Goal: Task Accomplishment & Management: Use online tool/utility

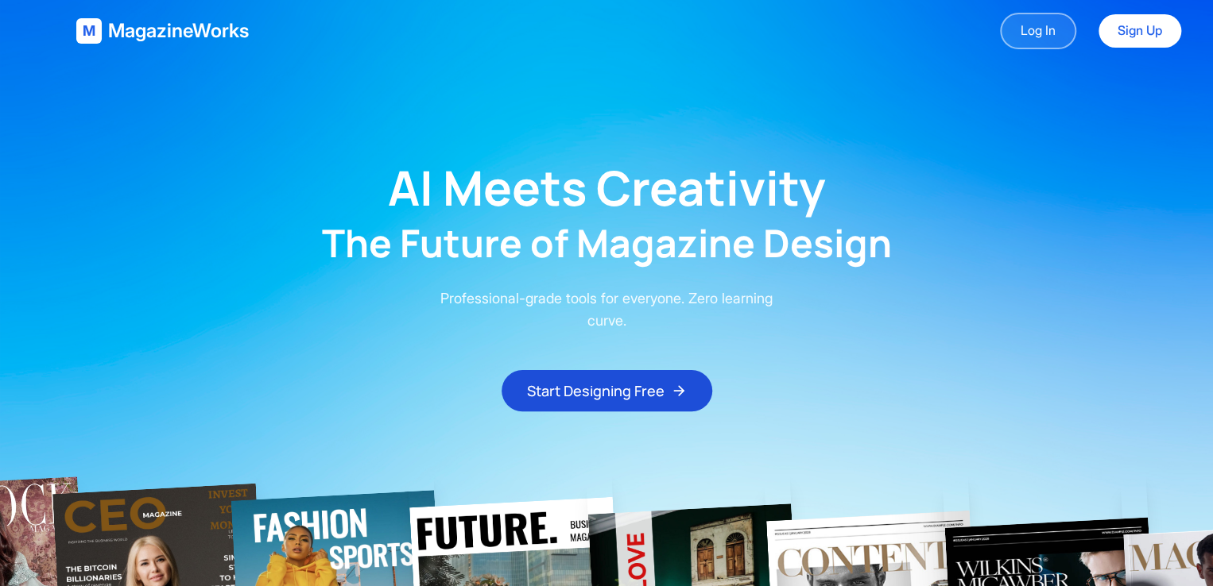
click at [1029, 40] on link "Log In" at bounding box center [1038, 31] width 76 height 37
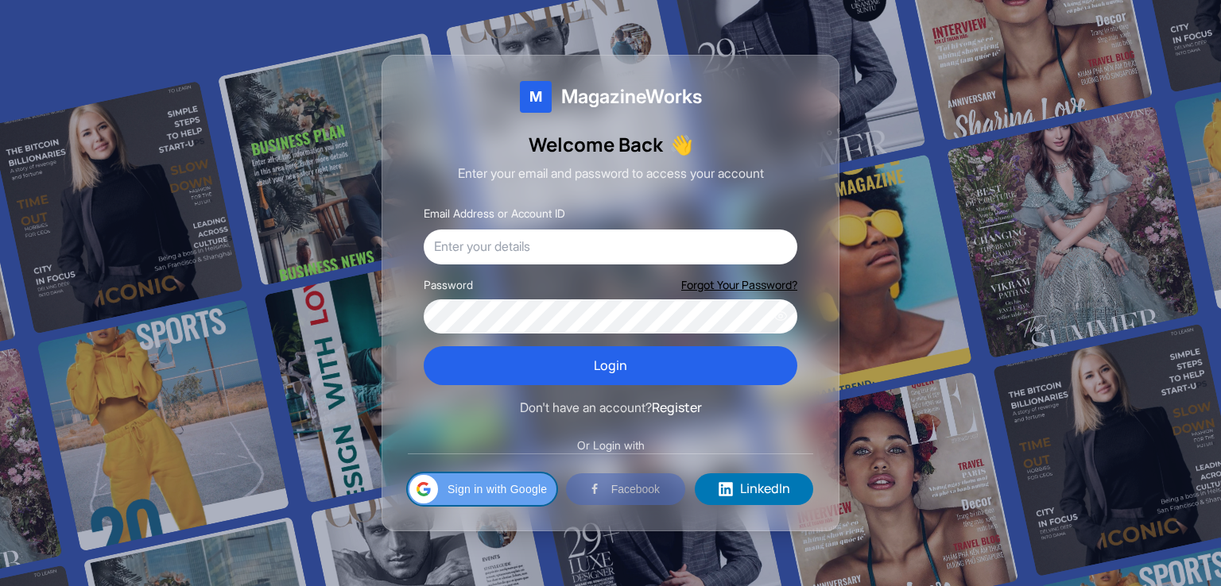
click at [505, 490] on span "Sign in with Google" at bounding box center [496, 489] width 99 height 17
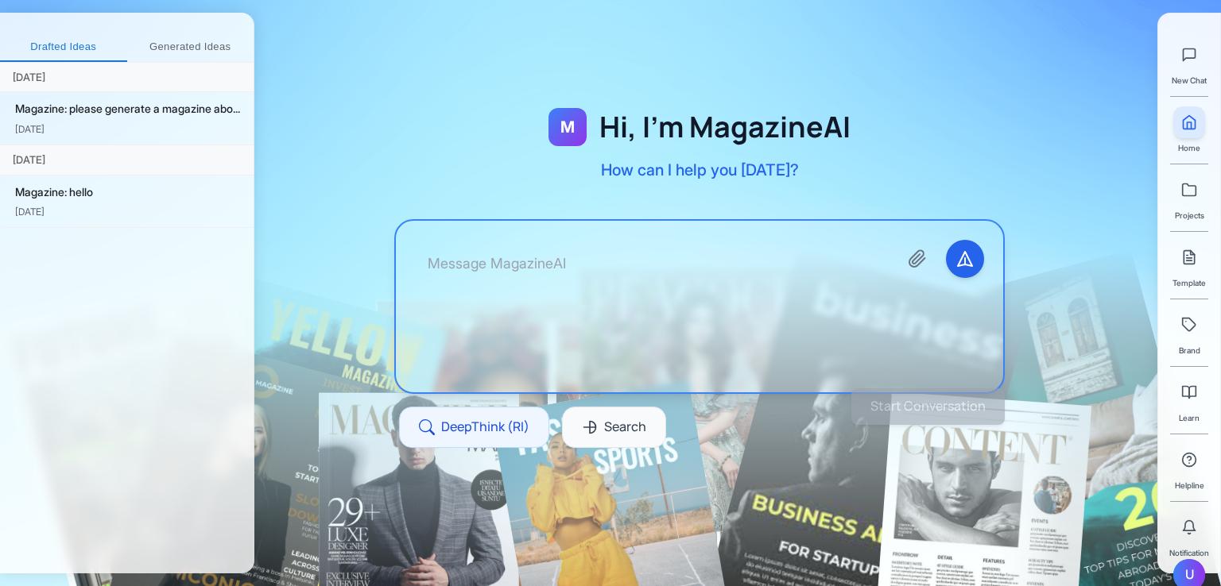
click at [548, 277] on textarea at bounding box center [650, 307] width 470 height 134
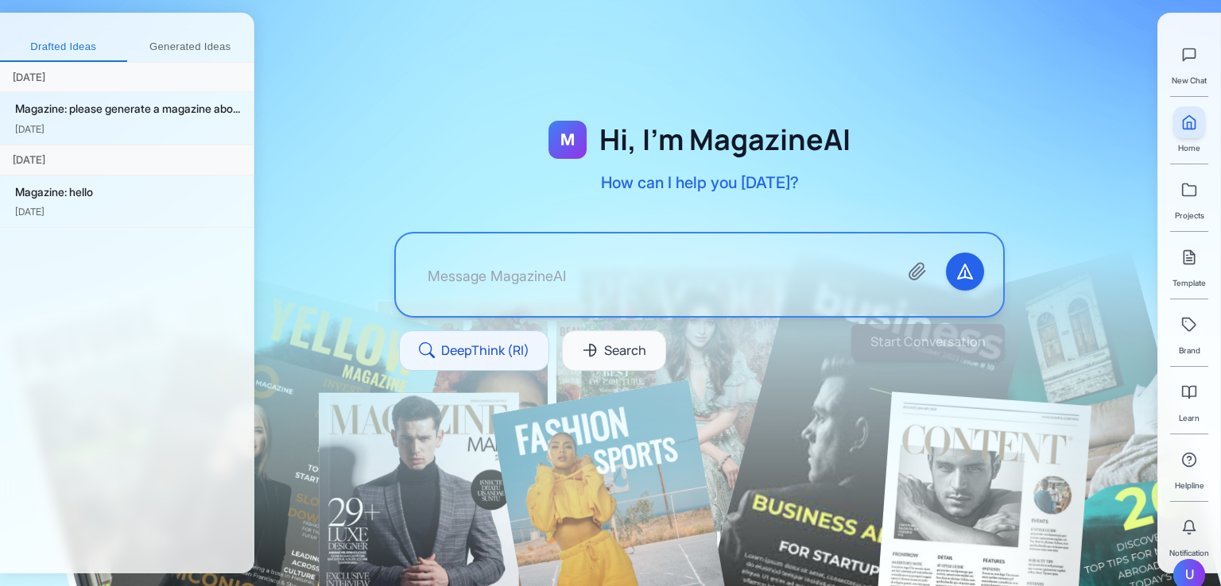
click at [1176, 570] on div "U" at bounding box center [1189, 575] width 32 height 32
click at [1179, 568] on div "U" at bounding box center [1189, 575] width 32 height 32
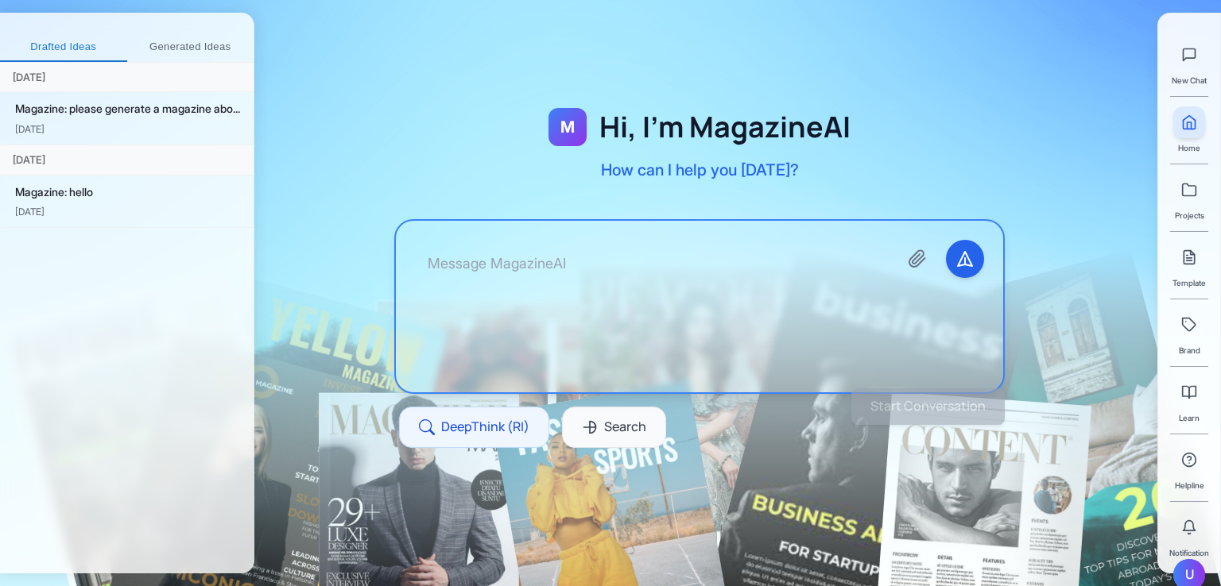
click at [447, 278] on textarea at bounding box center [650, 307] width 470 height 134
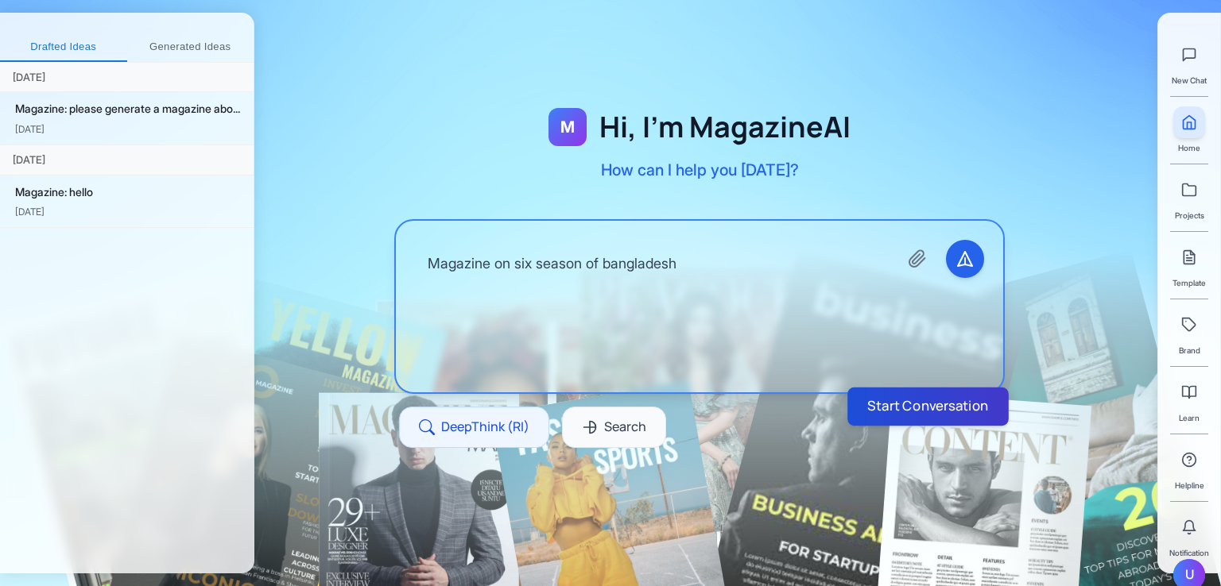
click at [965, 411] on button "Start Conversation" at bounding box center [927, 407] width 161 height 38
type textarea "Magazine on six season of bangladesh"
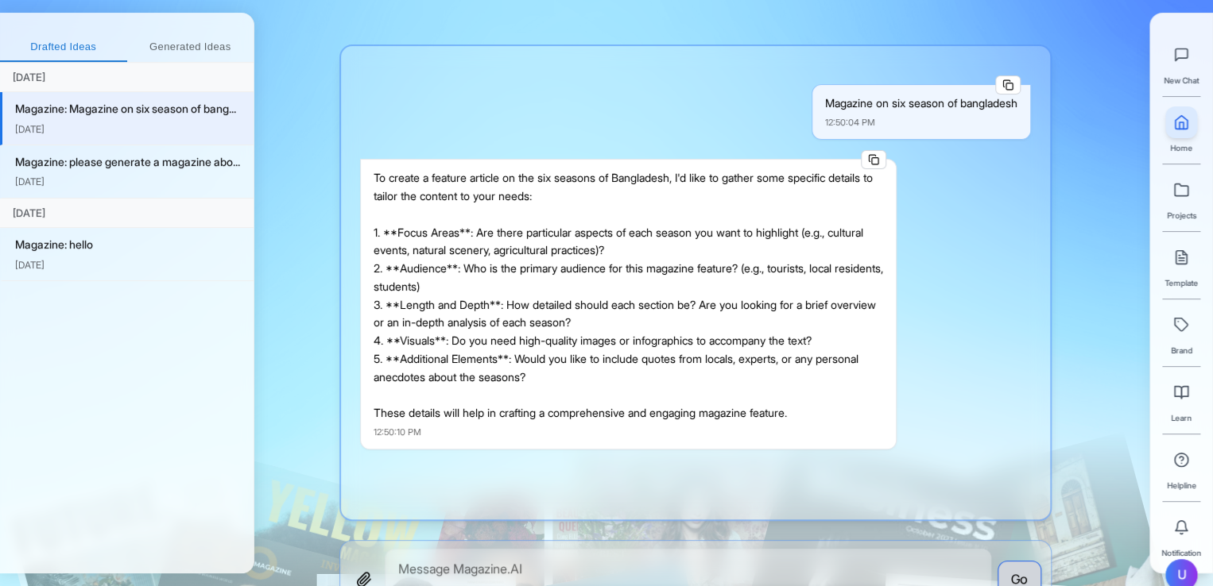
scroll to position [79, 0]
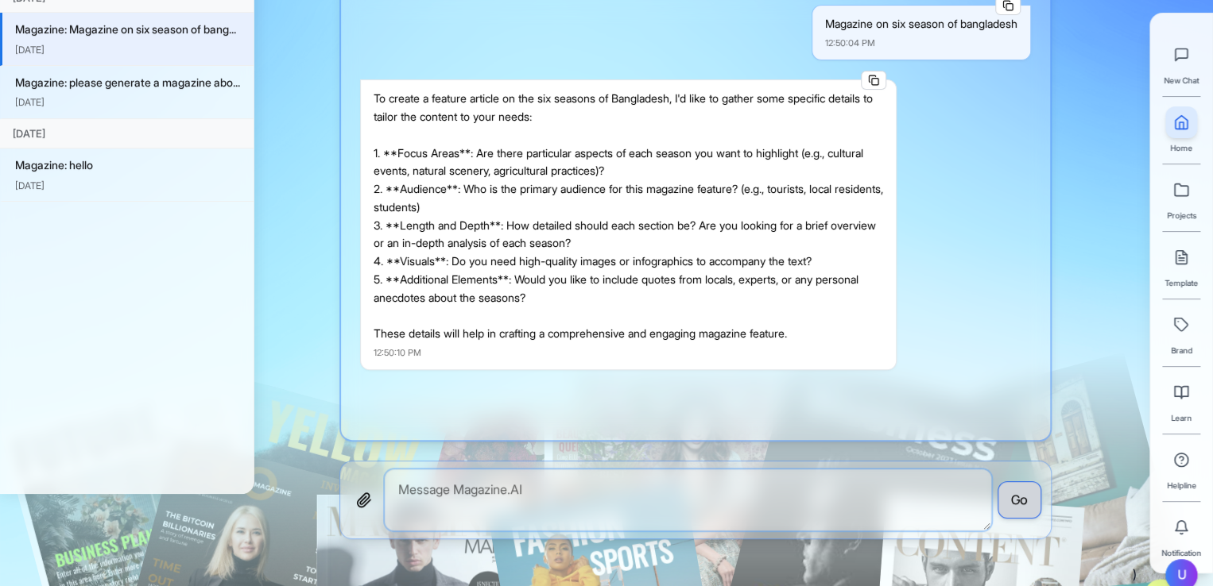
click at [569, 509] on textarea at bounding box center [688, 500] width 606 height 61
type textarea "1. Natural scenery 2. Tourists 3. Detailed 4. choose yourself 5. No"
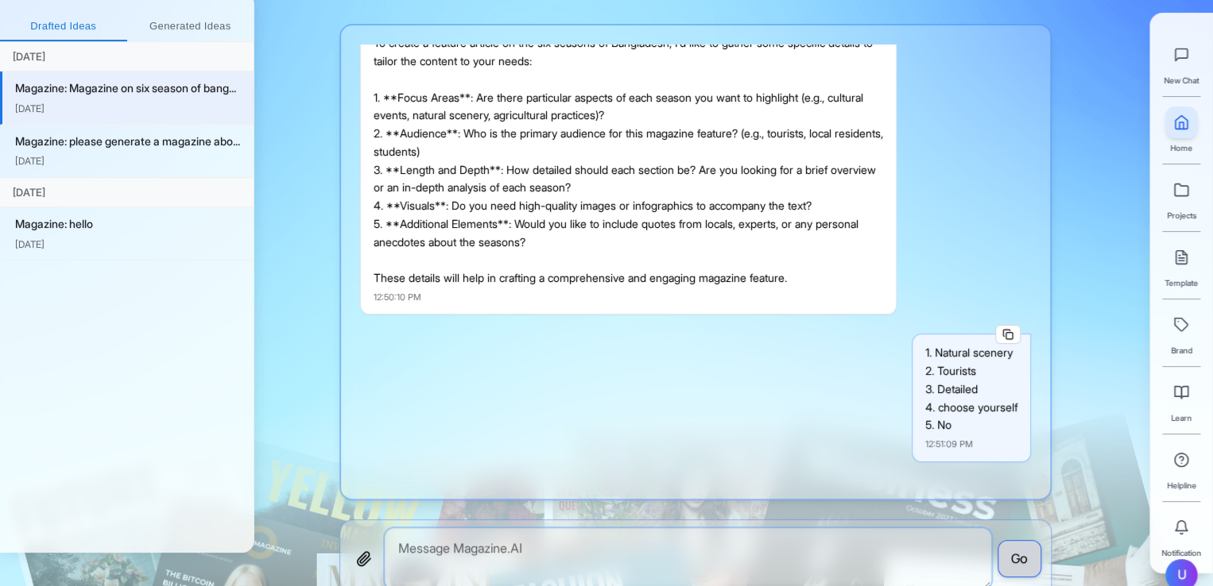
scroll to position [1581, 0]
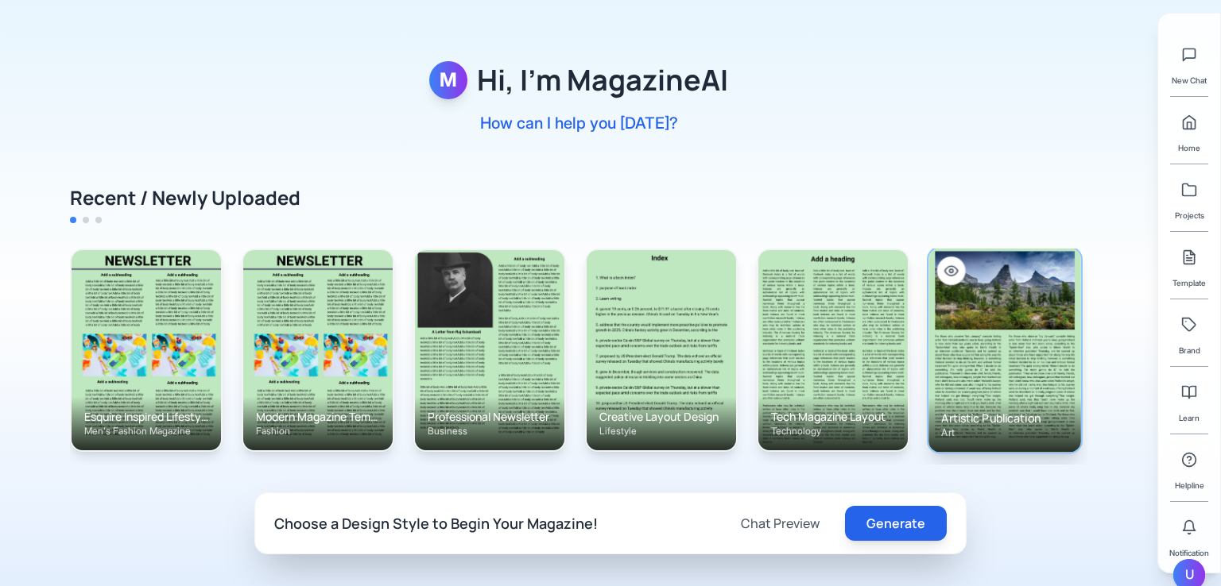
click at [954, 265] on icon at bounding box center [951, 271] width 14 height 14
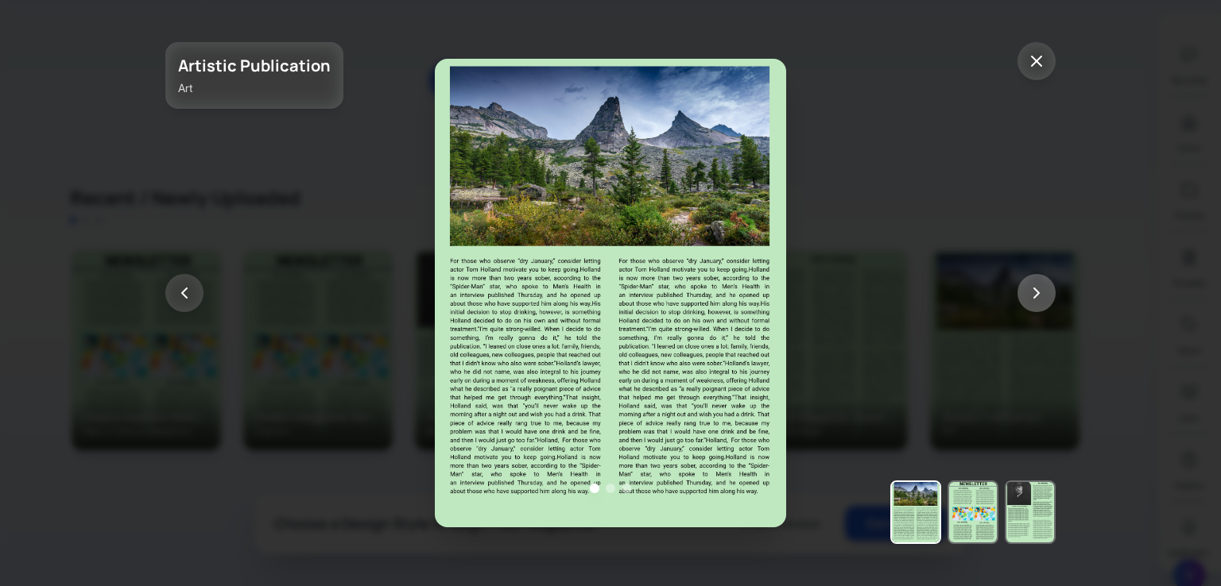
click at [1032, 292] on icon at bounding box center [1036, 293] width 19 height 19
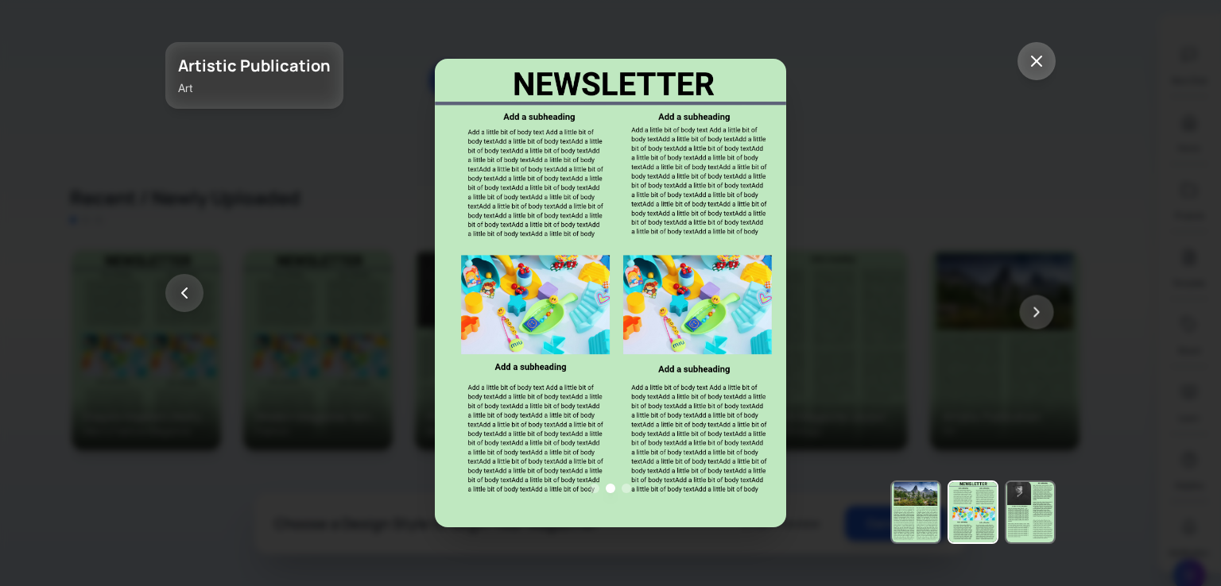
click at [1036, 61] on line at bounding box center [1037, 61] width 10 height 10
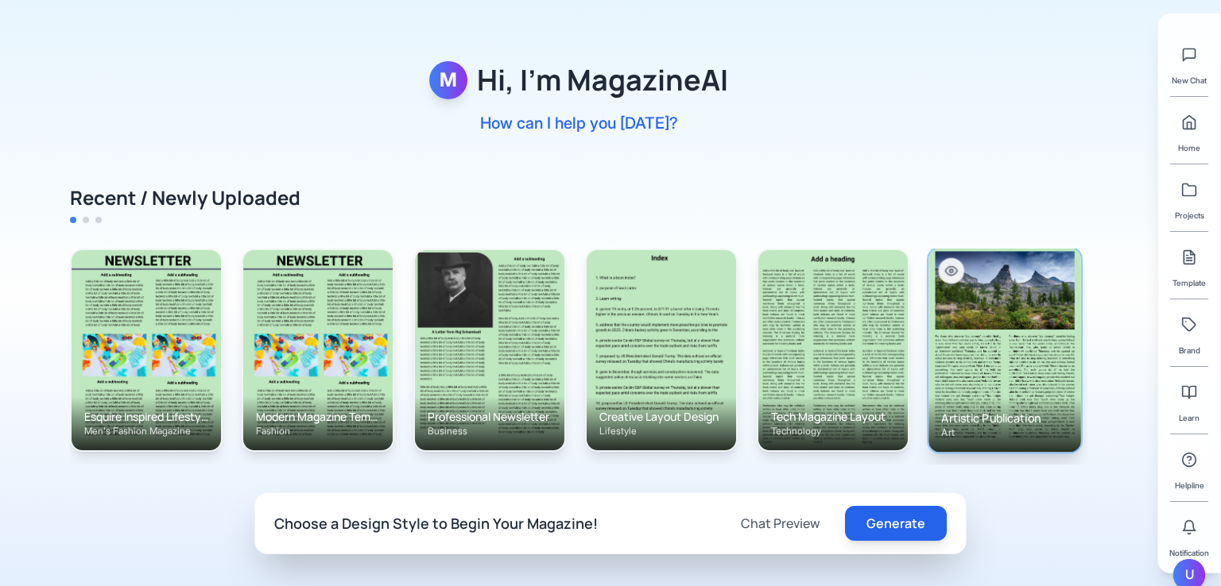
click at [994, 383] on img at bounding box center [1004, 350] width 153 height 204
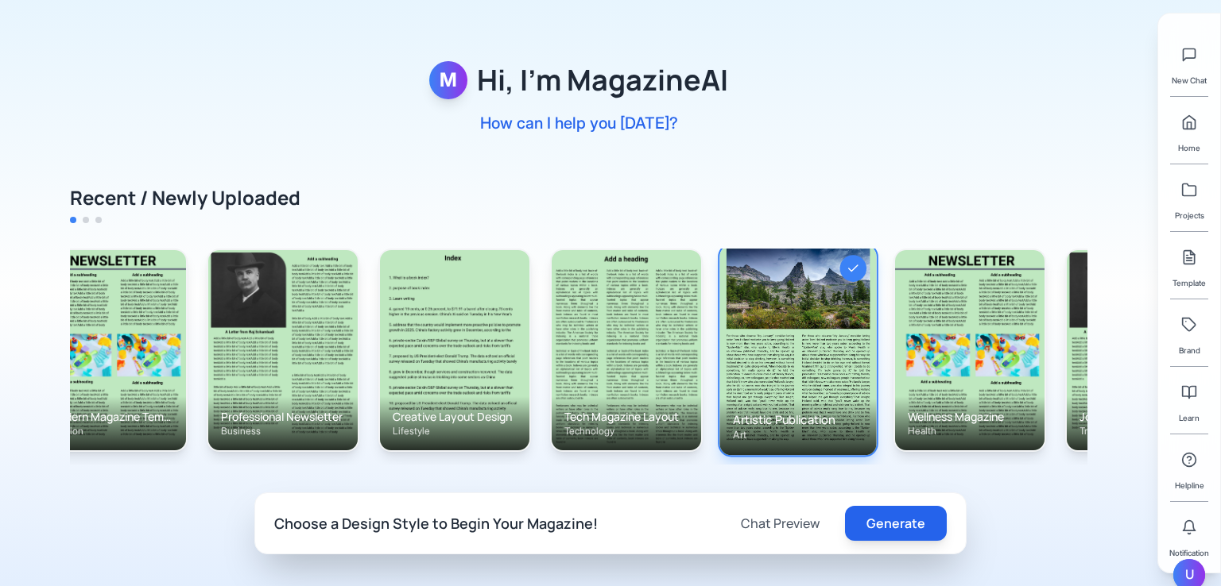
scroll to position [0, 337]
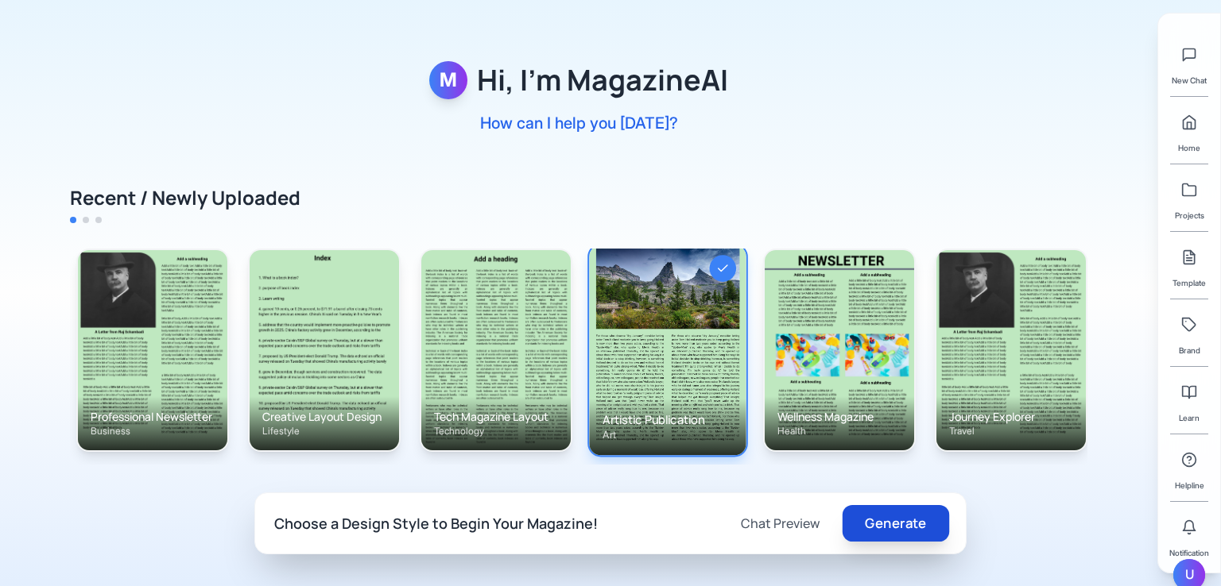
click at [912, 521] on button "Generate" at bounding box center [895, 523] width 106 height 37
click at [864, 525] on button "Generate" at bounding box center [895, 523] width 106 height 37
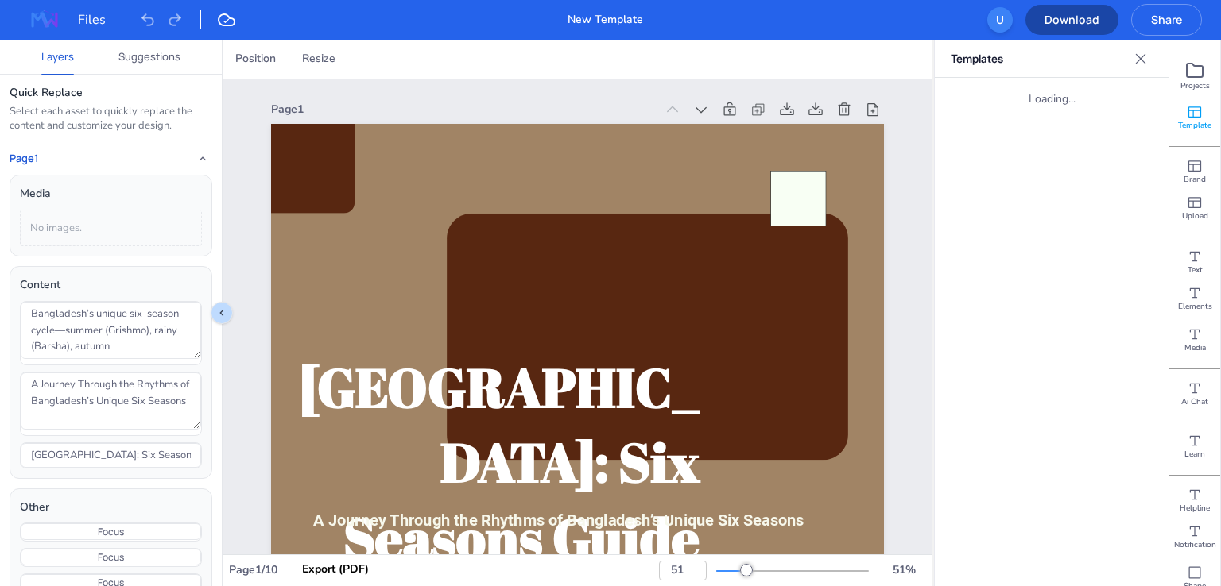
type input "51"
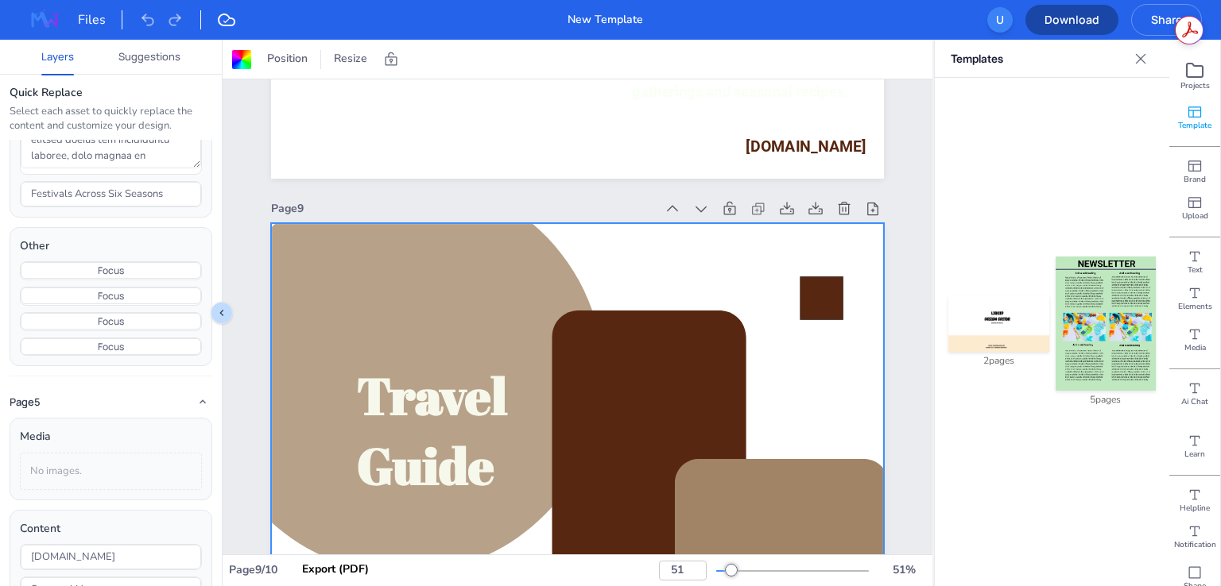
scroll to position [6993, 0]
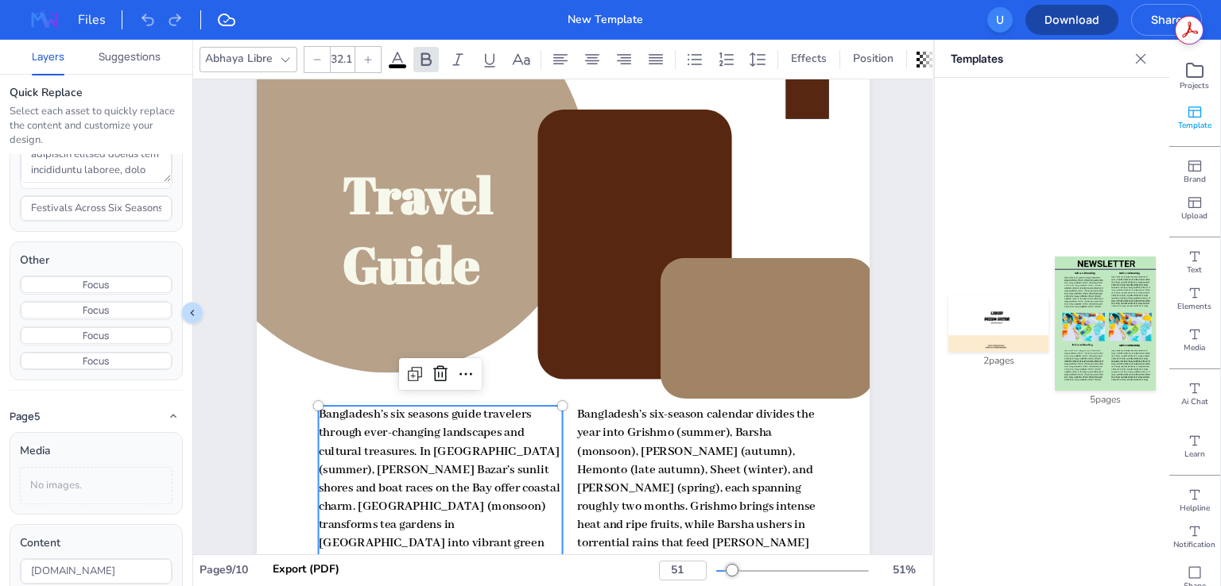
click at [287, 57] on icon at bounding box center [285, 59] width 9 height 5
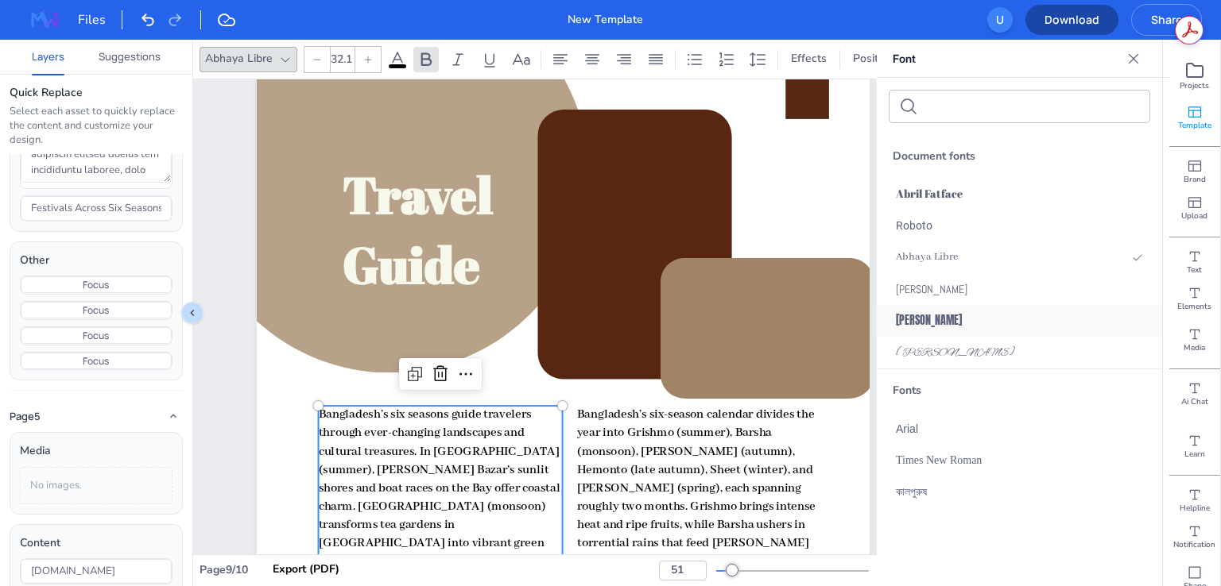
click at [990, 333] on div "[PERSON_NAME]" at bounding box center [1019, 321] width 285 height 32
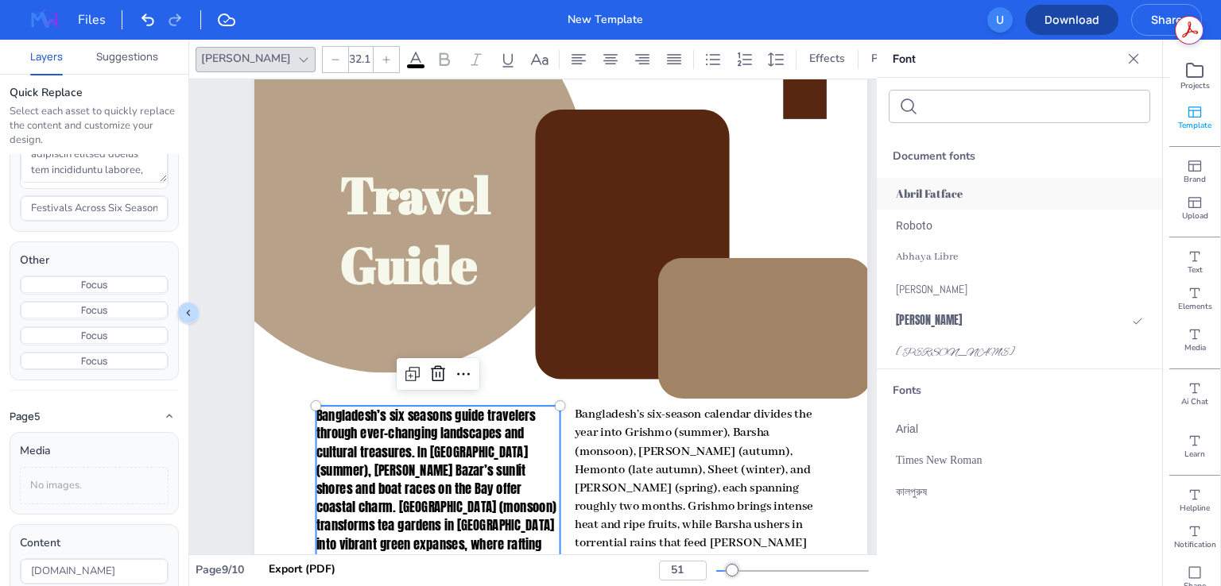
click at [935, 190] on span "Abril Fatface" at bounding box center [929, 193] width 67 height 17
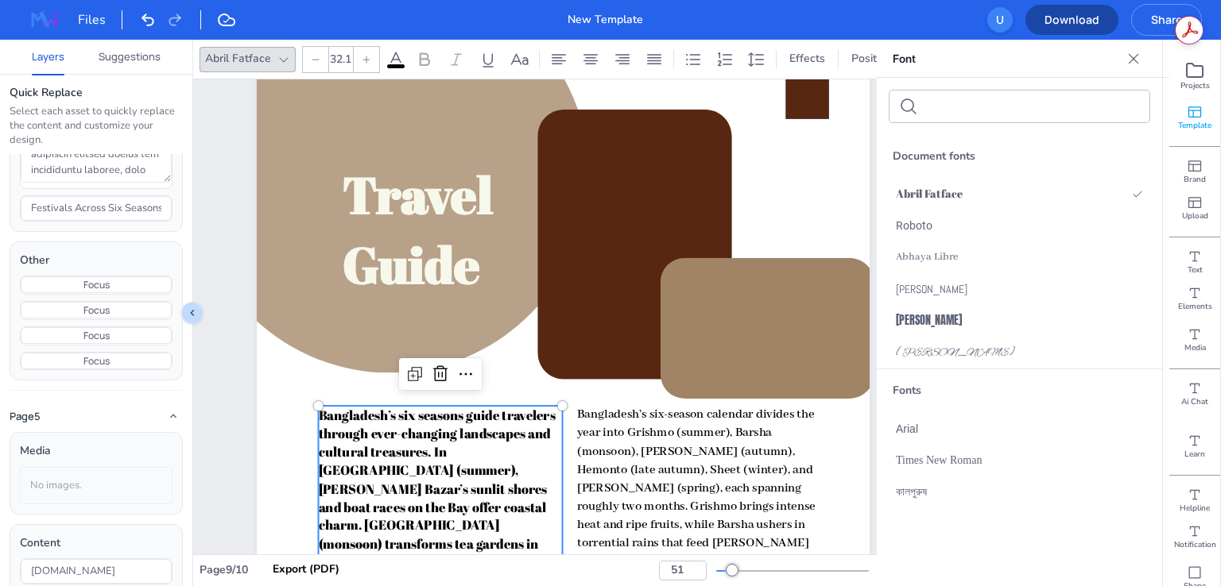
click at [938, 387] on div "Fonts" at bounding box center [1019, 391] width 285 height 43
click at [933, 350] on span "[PERSON_NAME]" at bounding box center [955, 352] width 119 height 17
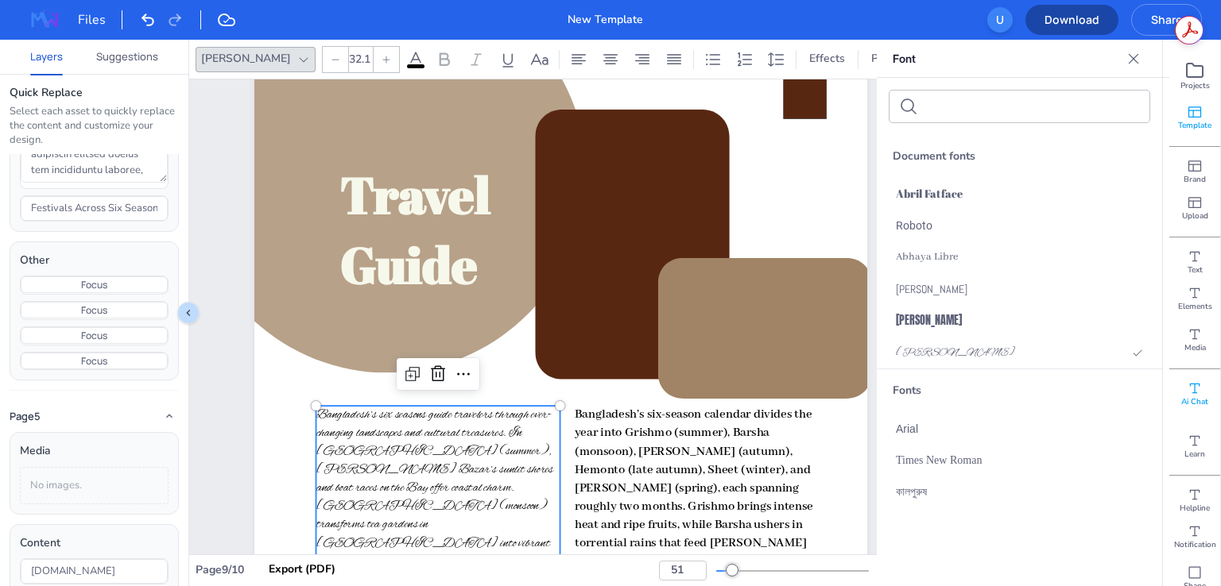
click at [1186, 381] on icon at bounding box center [1194, 389] width 16 height 16
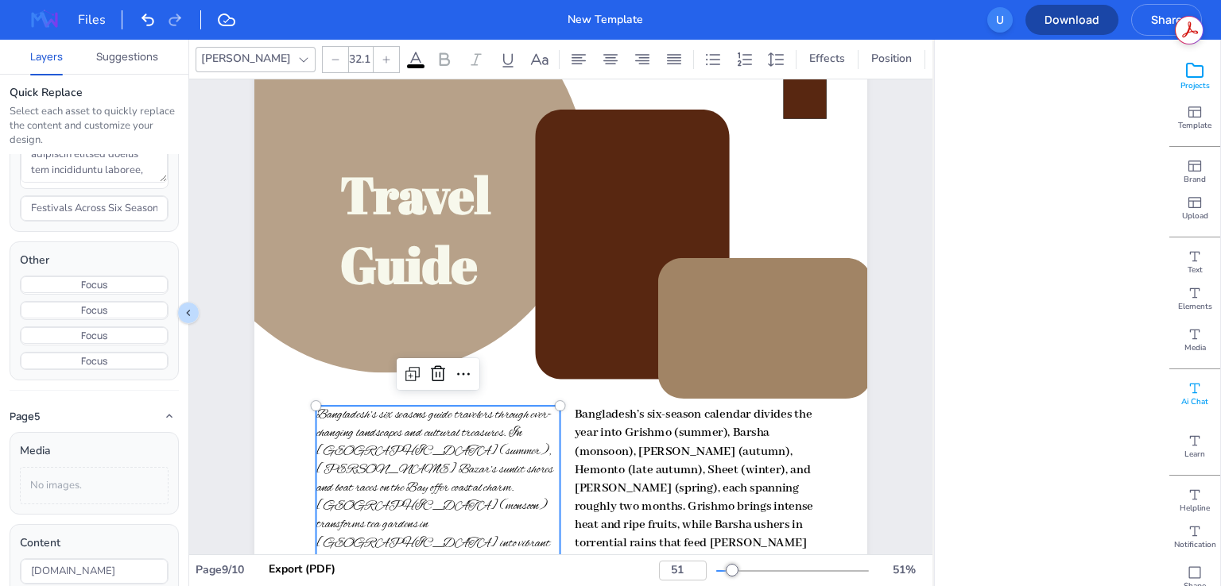
click at [1195, 68] on div "Projects" at bounding box center [1194, 76] width 51 height 41
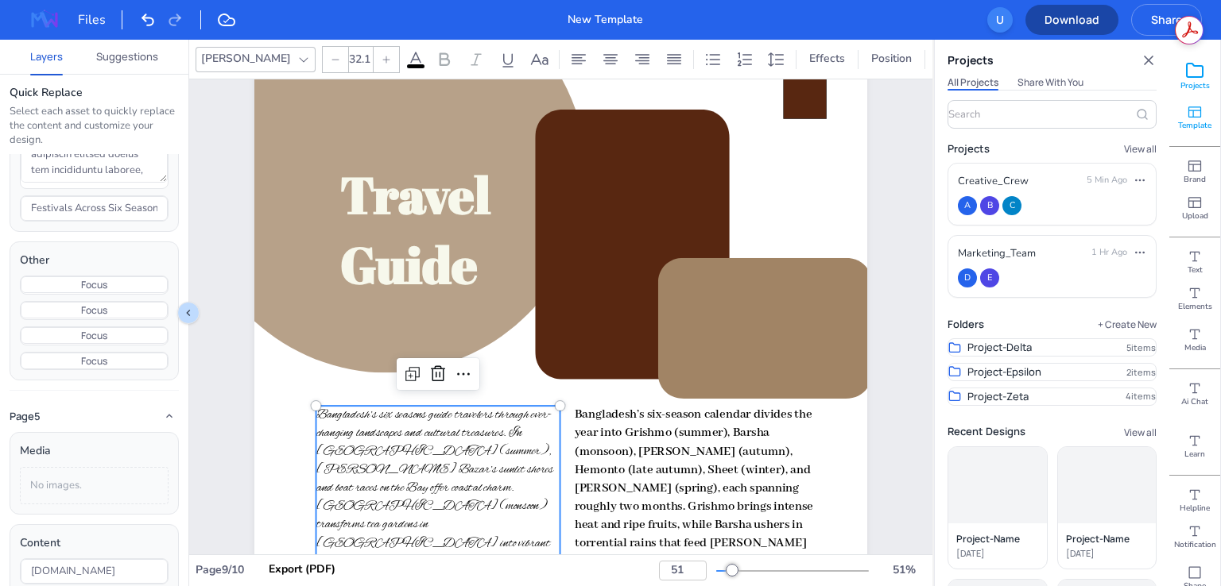
click at [1195, 126] on span "Template" at bounding box center [1194, 125] width 33 height 11
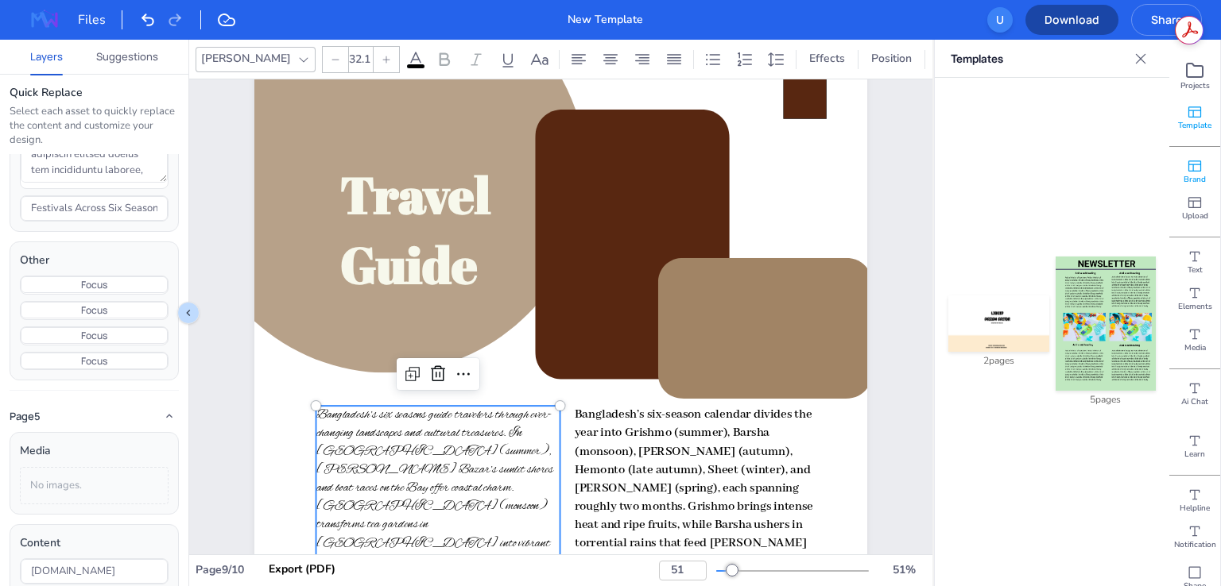
click at [1189, 167] on icon at bounding box center [1194, 166] width 16 height 16
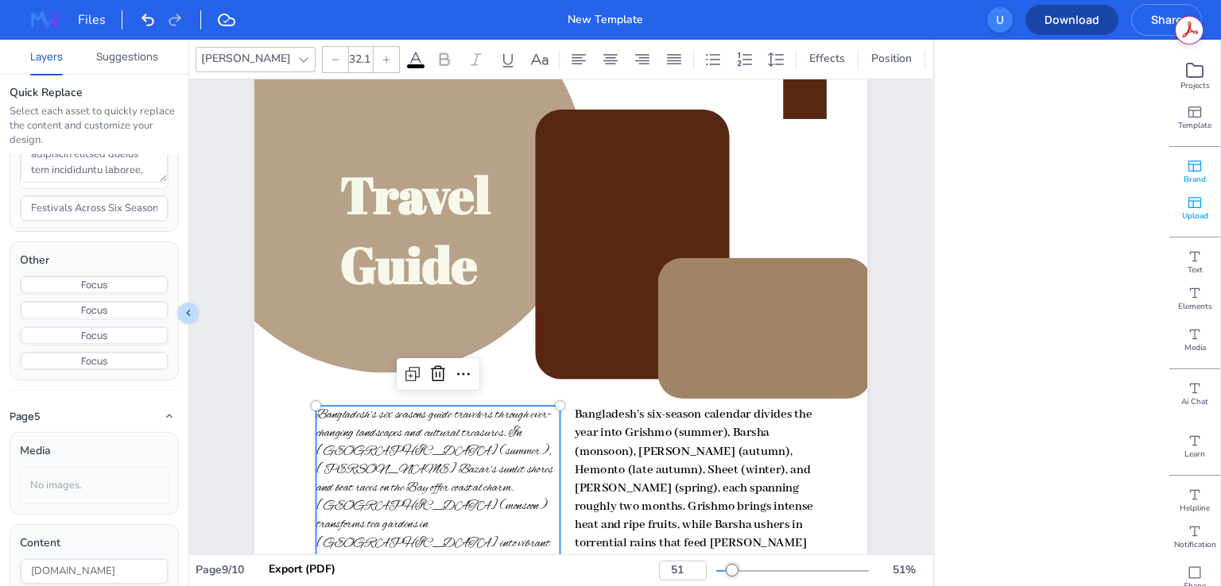
click at [1186, 217] on span "Upload" at bounding box center [1195, 216] width 26 height 11
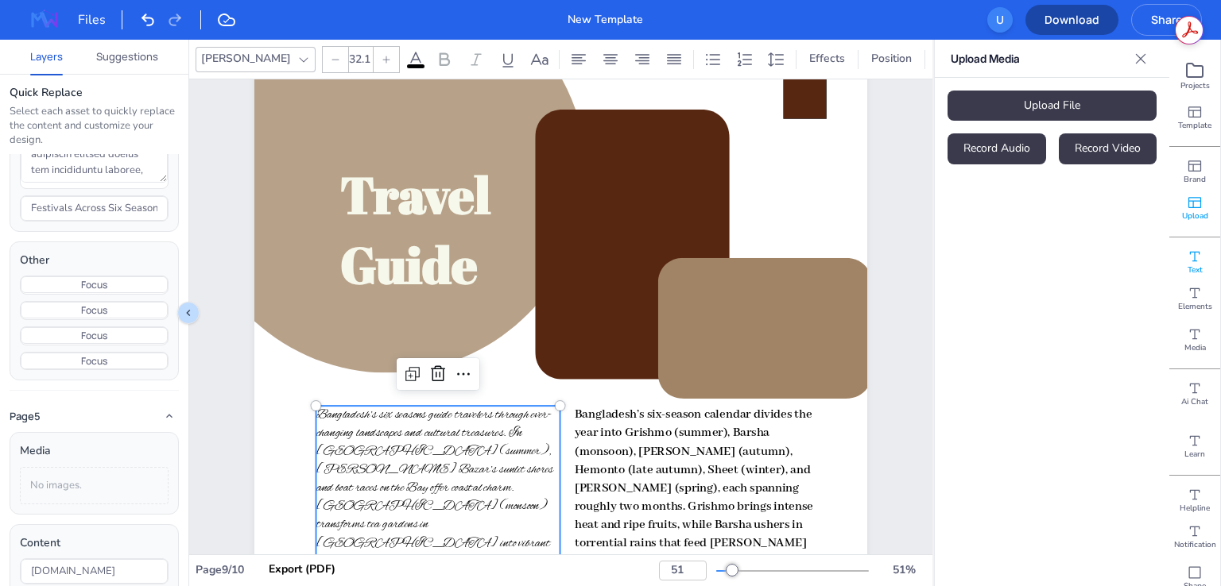
click at [1187, 269] on span "Text" at bounding box center [1194, 270] width 15 height 11
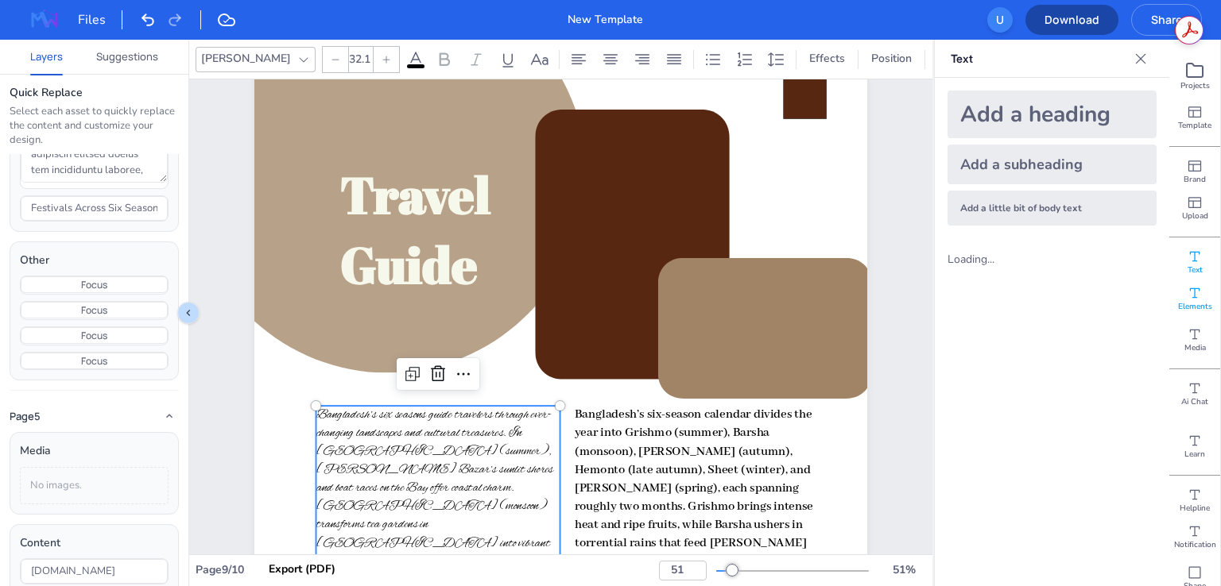
click at [1192, 304] on span "Elements" at bounding box center [1195, 306] width 34 height 11
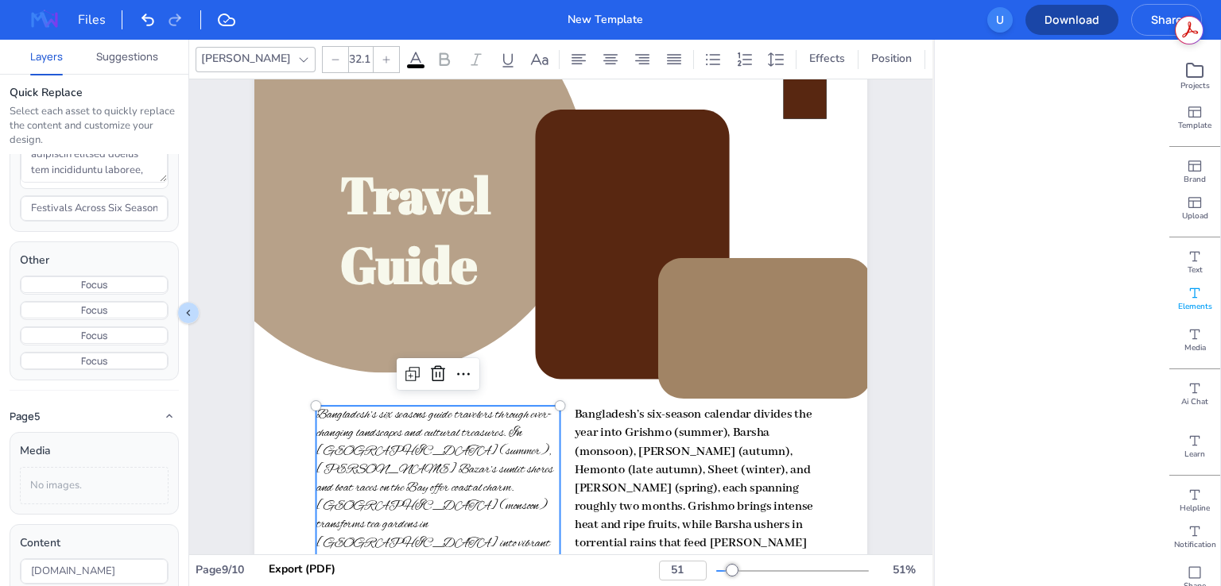
drag, startPoint x: 807, startPoint y: 70, endPoint x: 876, endPoint y: 75, distance: 68.5
click at [876, 75] on div "[PERSON_NAME] 32.1 Effects Position Resize" at bounding box center [560, 60] width 743 height 40
drag, startPoint x: 826, startPoint y: 70, endPoint x: 902, endPoint y: 74, distance: 75.6
click at [901, 74] on div "[PERSON_NAME] 32.1 Effects Position Resize" at bounding box center [560, 60] width 743 height 40
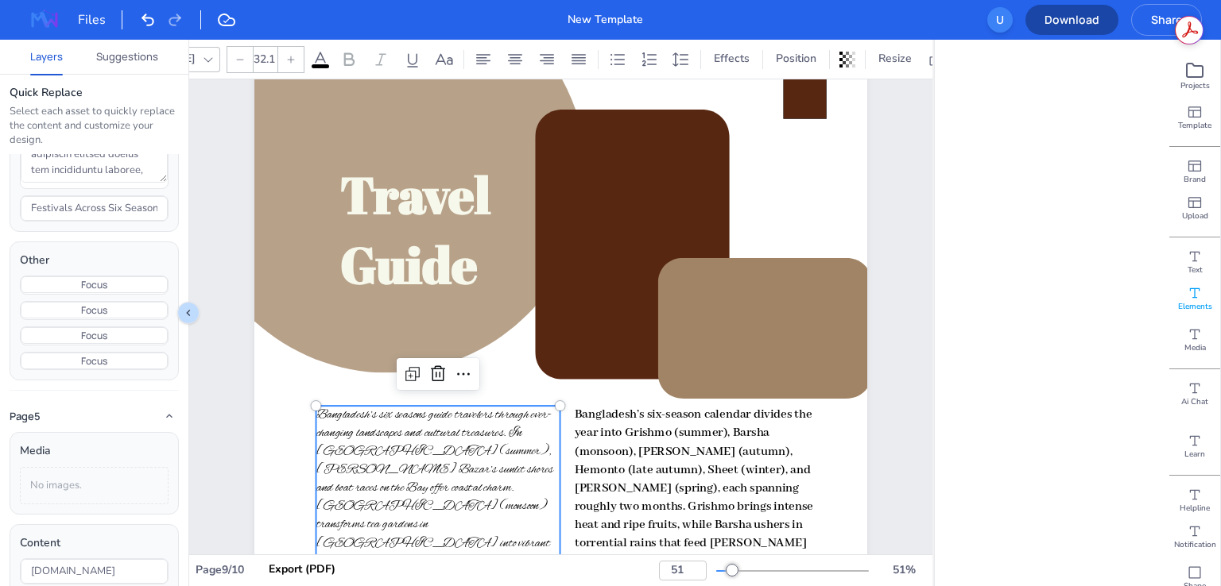
scroll to position [0, 0]
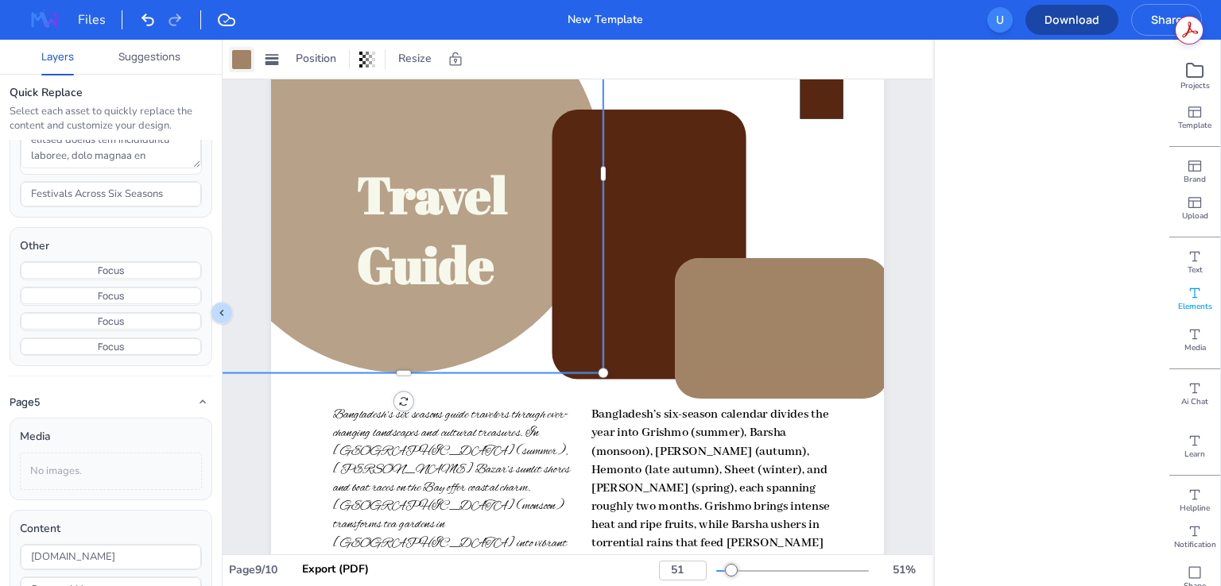
click at [247, 64] on div at bounding box center [241, 59] width 19 height 19
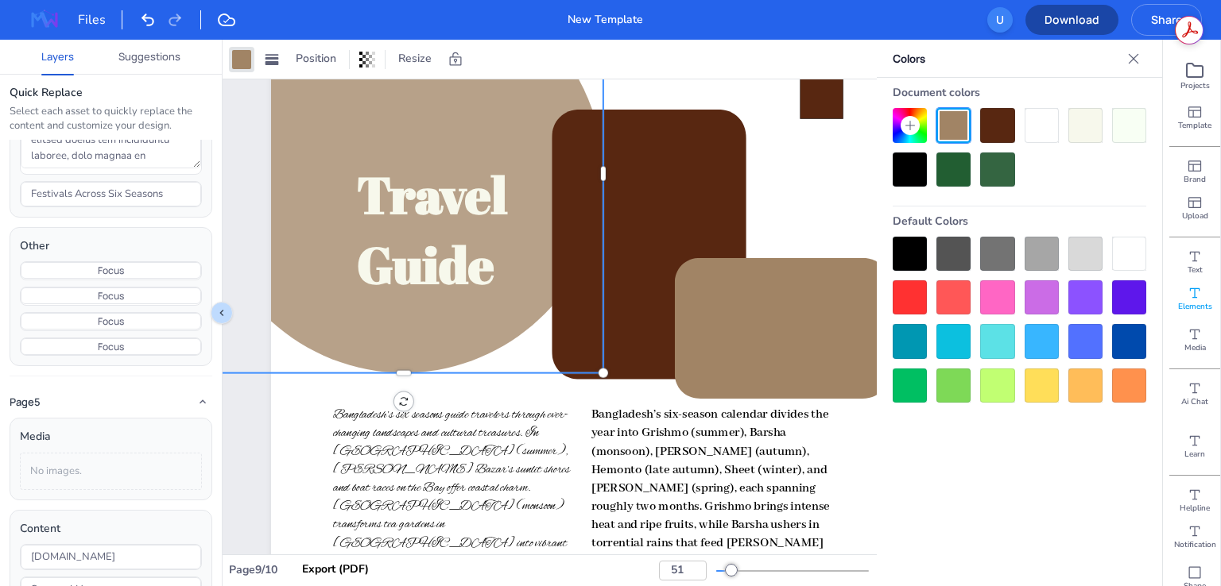
click at [1038, 288] on div at bounding box center [1041, 298] width 34 height 34
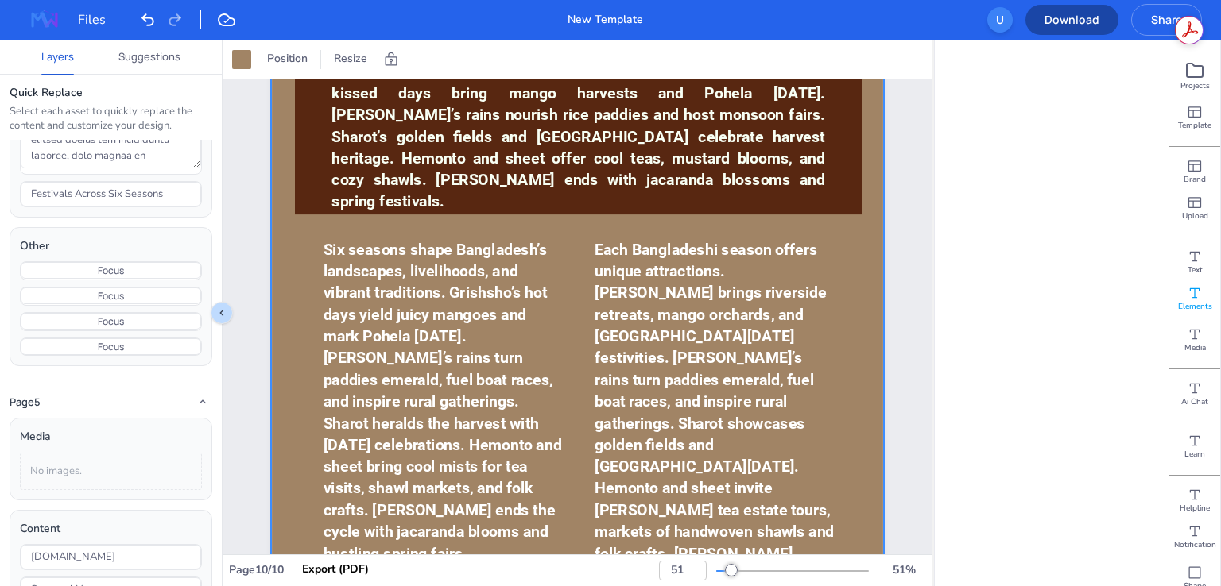
scroll to position [8210, 0]
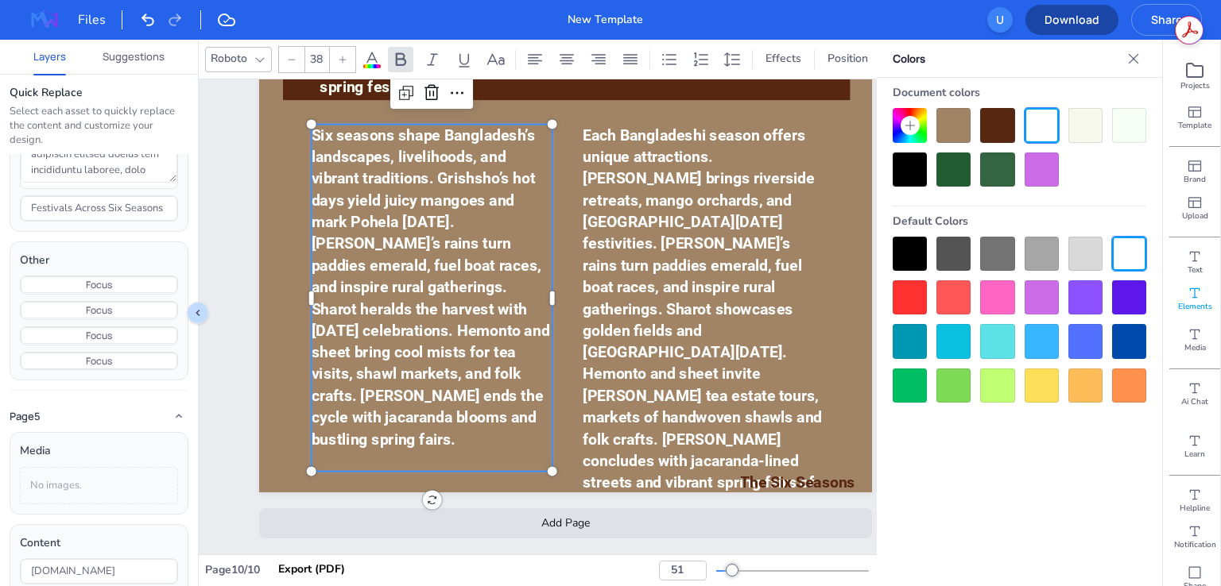
click at [424, 275] on span "Six seasons shape Bangladesh’s landscapes, livelihoods, and vibrant traditions.…" at bounding box center [431, 287] width 238 height 322
click at [261, 55] on icon at bounding box center [260, 59] width 13 height 13
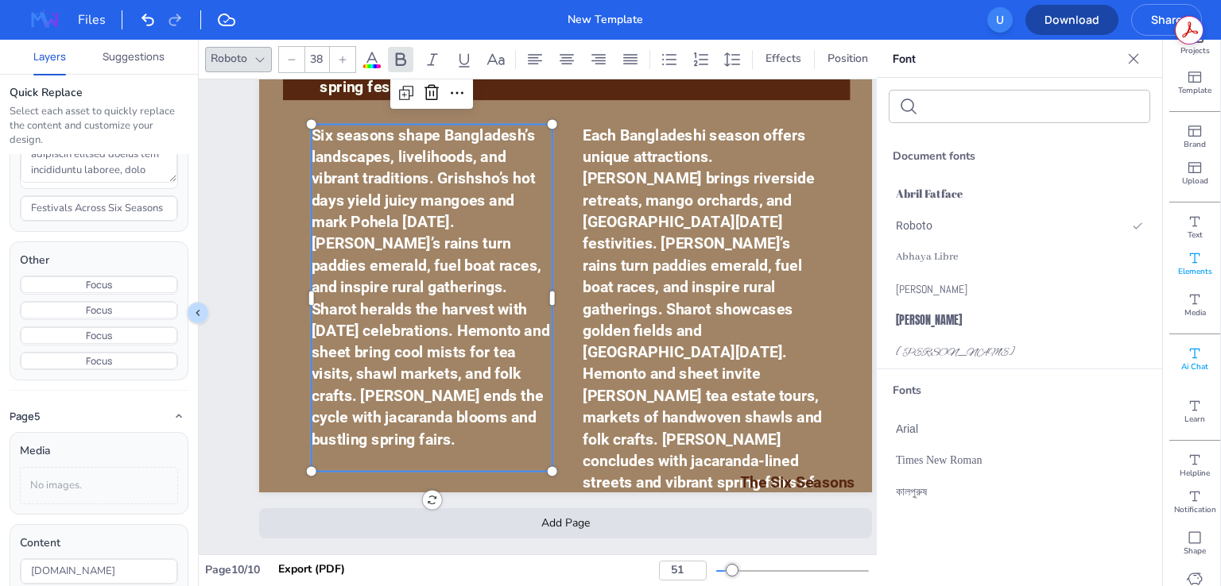
scroll to position [54, 0]
click at [928, 465] on span "Times New Roman" at bounding box center [939, 460] width 86 height 17
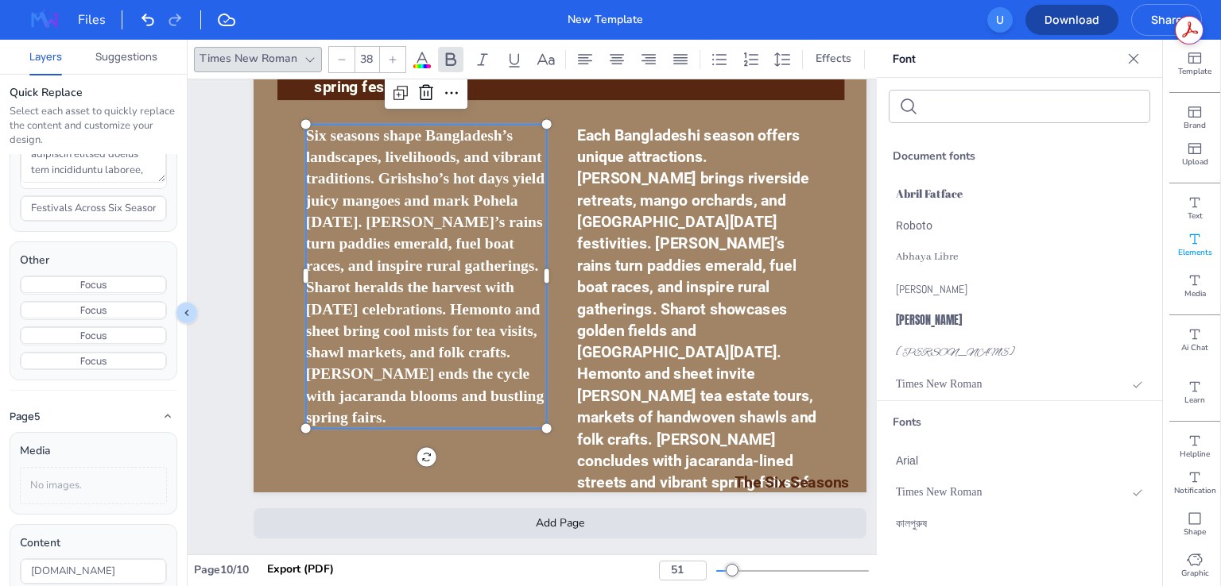
click at [923, 416] on div "Fonts" at bounding box center [1019, 422] width 285 height 43
click at [912, 425] on div "Fonts" at bounding box center [1019, 422] width 285 height 43
click at [939, 217] on div "Roboto" at bounding box center [1019, 226] width 285 height 32
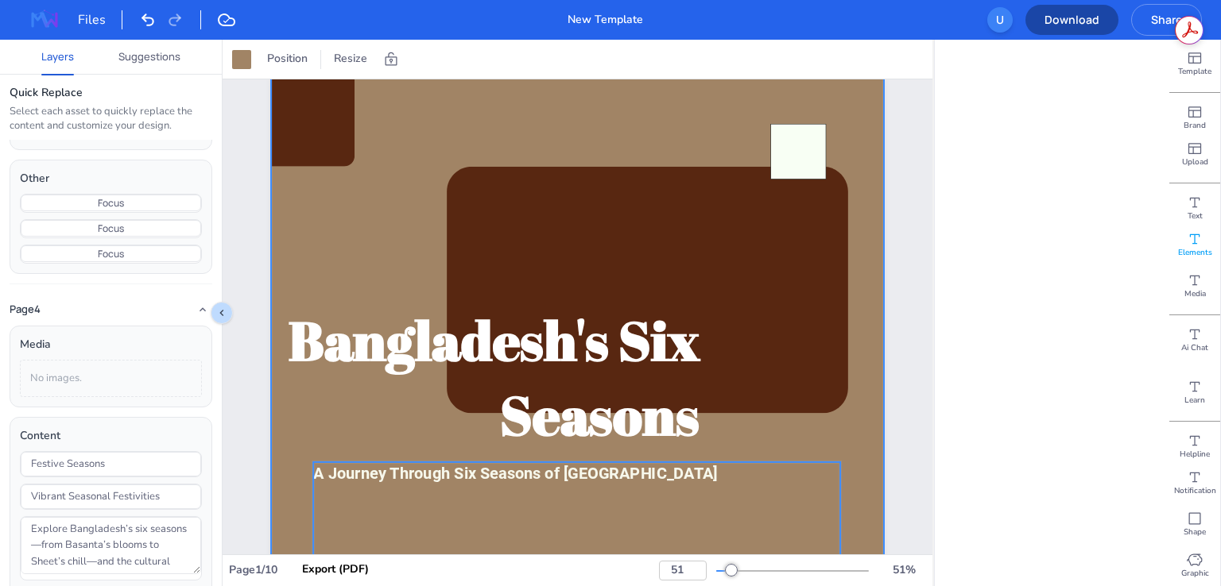
scroll to position [0, 0]
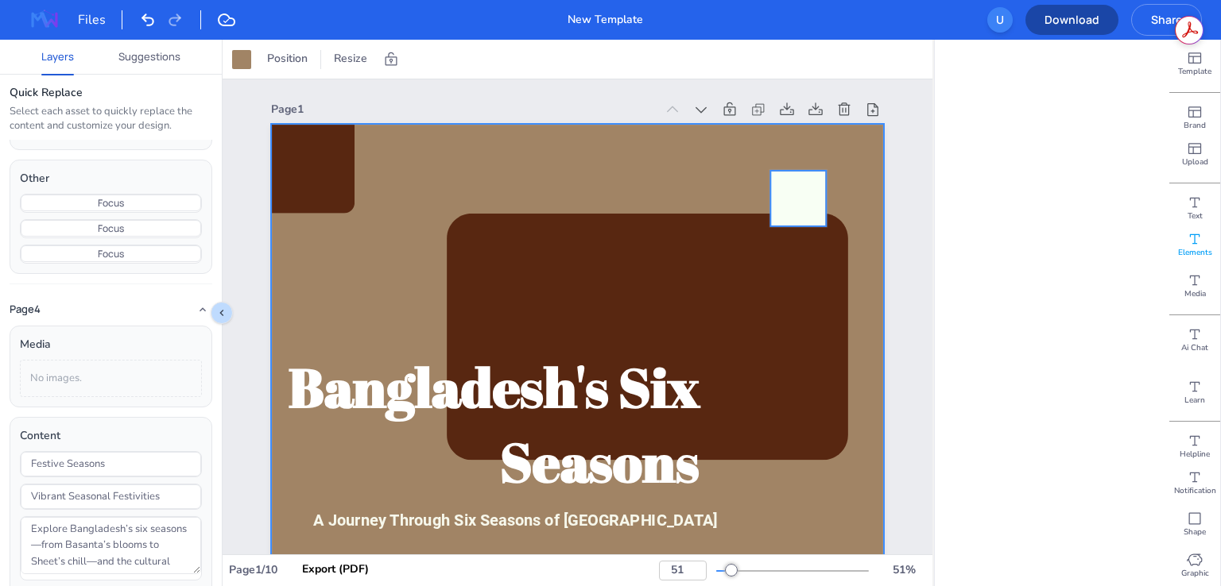
click at [797, 184] on icon at bounding box center [798, 199] width 56 height 56
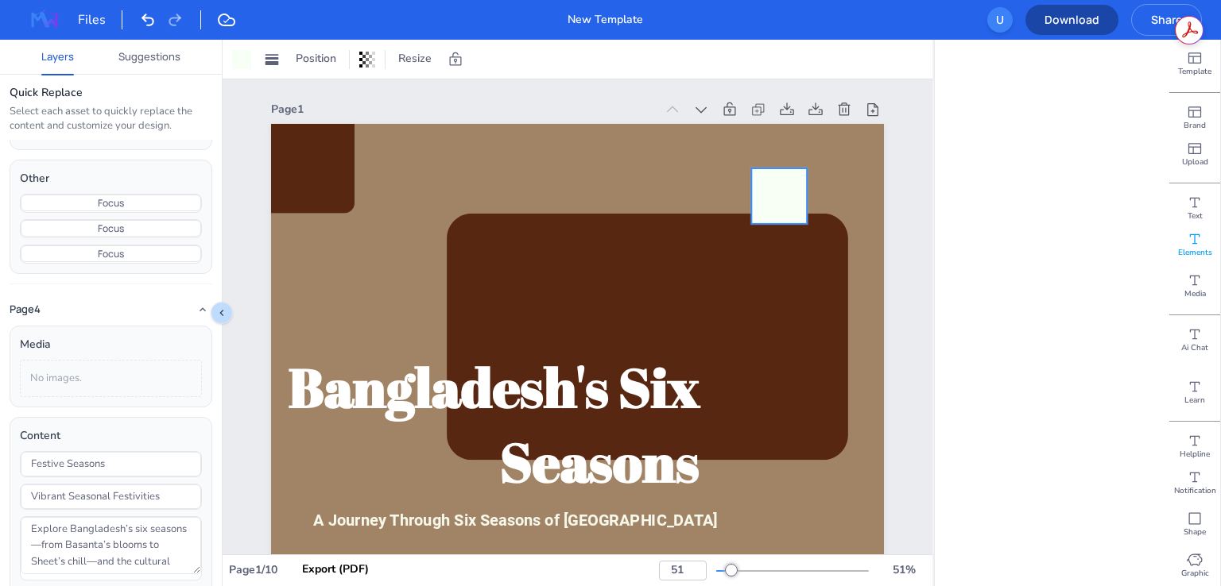
drag, startPoint x: 800, startPoint y: 208, endPoint x: 791, endPoint y: 199, distance: 13.5
click at [791, 199] on icon at bounding box center [779, 196] width 56 height 56
drag, startPoint x: 784, startPoint y: 248, endPoint x: 731, endPoint y: 255, distance: 53.7
click at [731, 255] on div "Bangladesh's Six Seasons A Journey Through Six Seasons of Bangladesh Seasonal S…" at bounding box center [577, 532] width 613 height 817
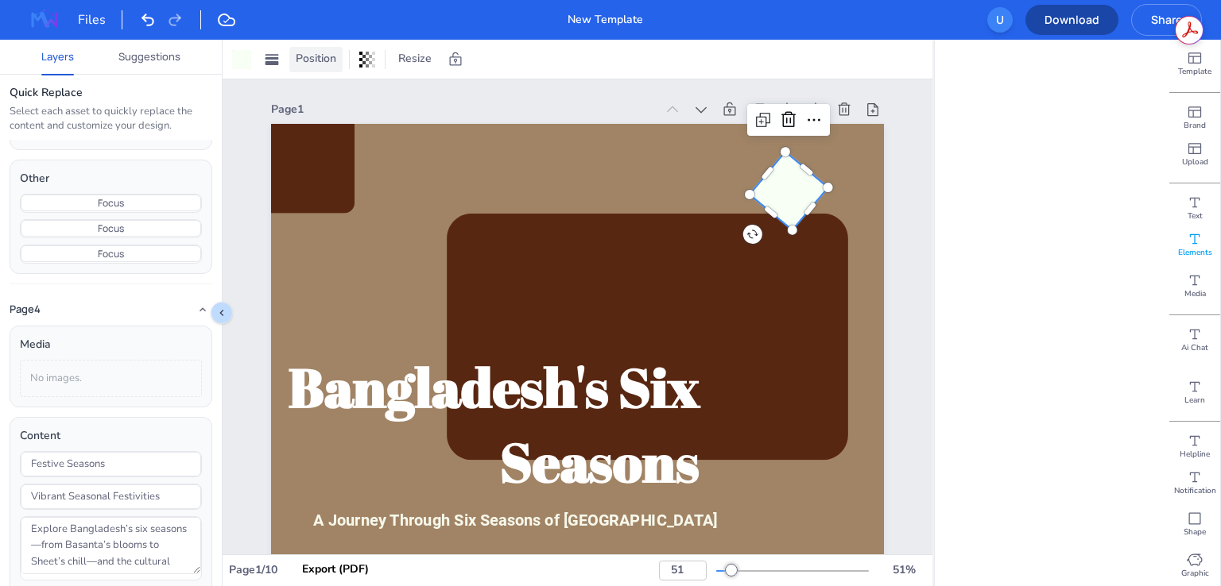
click at [315, 60] on span "Position" at bounding box center [315, 58] width 47 height 17
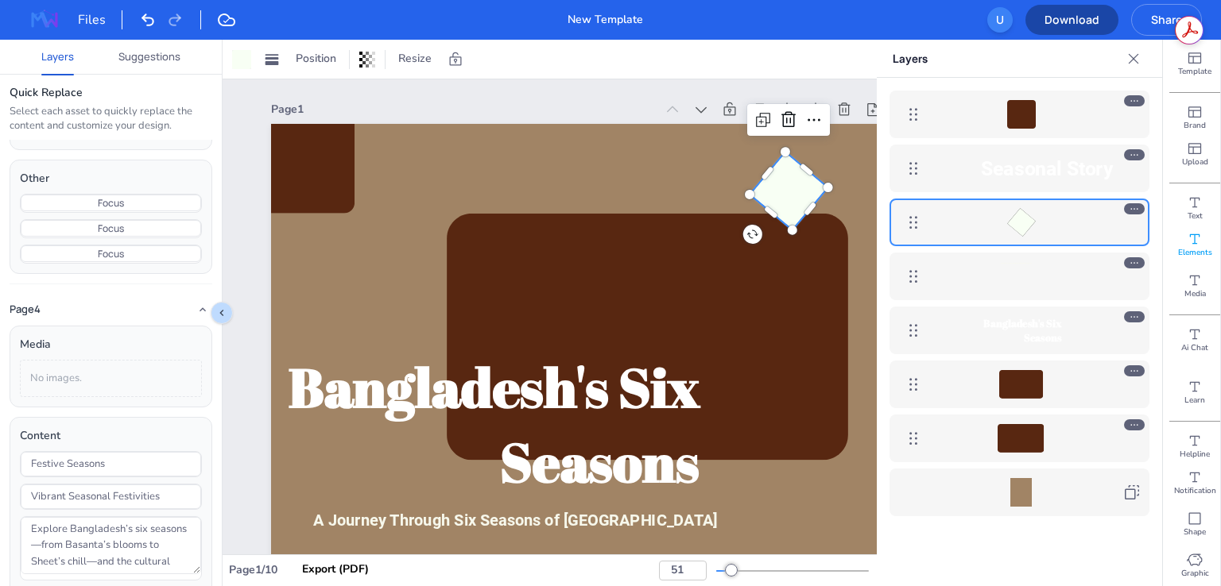
drag, startPoint x: 984, startPoint y: 226, endPoint x: 1034, endPoint y: 400, distance: 181.1
click at [1046, 416] on div "Seasonal Story A Journey Through Six Seasons of [GEOGRAPHIC_DATA] Bangladesh's …" at bounding box center [1019, 303] width 285 height 451
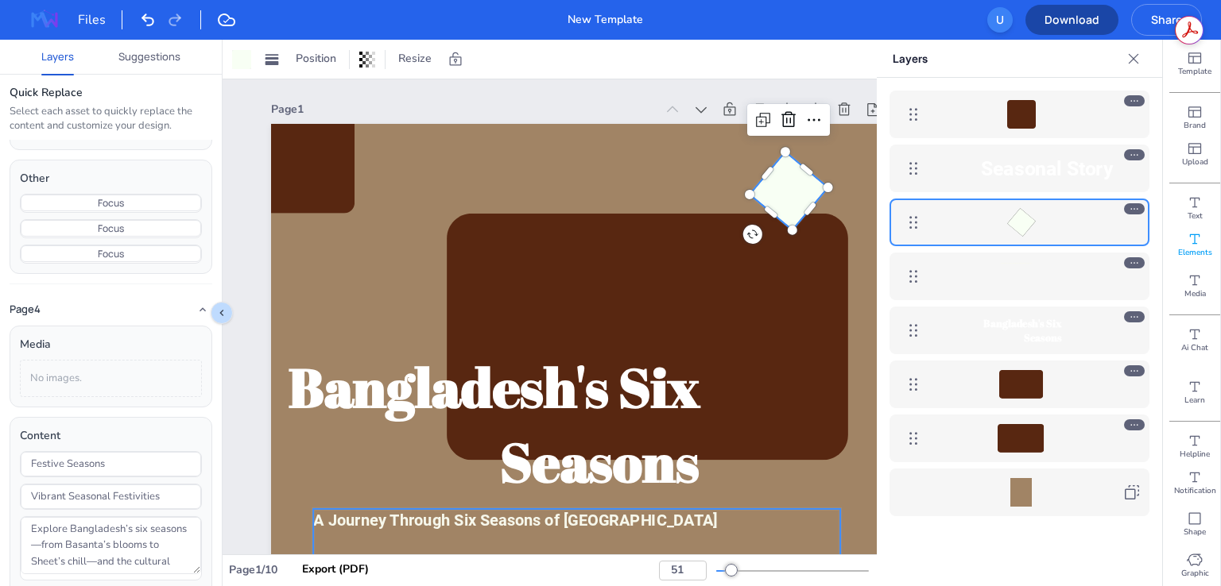
drag, startPoint x: 1029, startPoint y: 372, endPoint x: 1029, endPoint y: 234, distance: 138.3
click at [1029, 234] on div "Seasonal Story A Journey Through Six Seasons of [GEOGRAPHIC_DATA] Bangladesh's …" at bounding box center [1019, 303] width 285 height 451
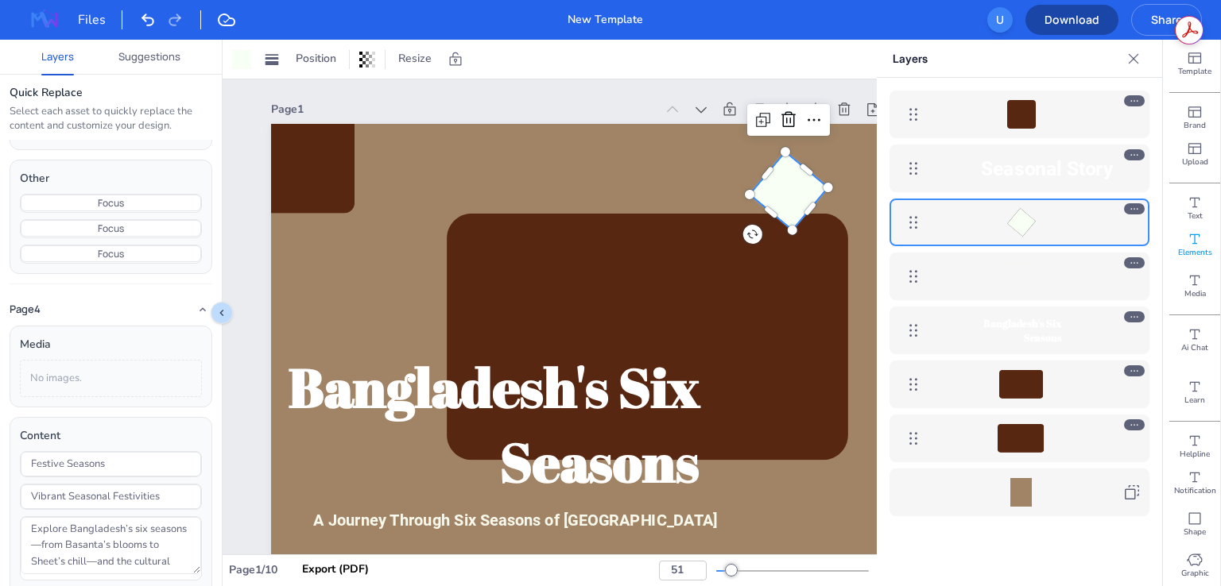
drag, startPoint x: 1137, startPoint y: 201, endPoint x: 1147, endPoint y: 263, distance: 62.7
click at [1147, 263] on div "Seasonal Story A Journey Through Six Seasons of [GEOGRAPHIC_DATA] Bangladesh's …" at bounding box center [1019, 303] width 285 height 451
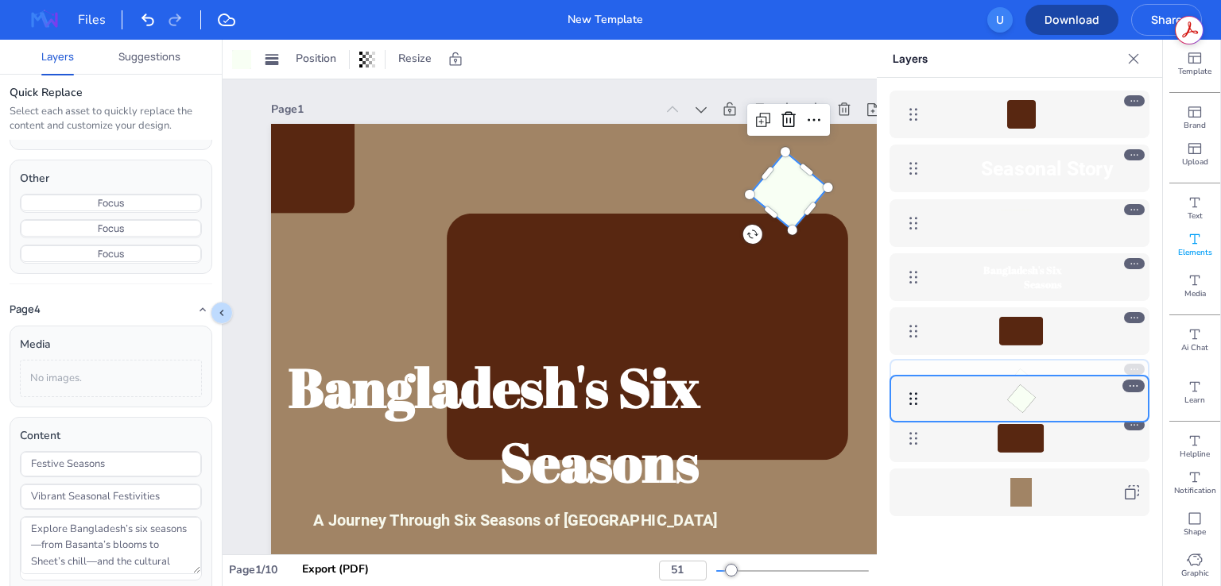
drag, startPoint x: 910, startPoint y: 218, endPoint x: 941, endPoint y: 396, distance: 180.7
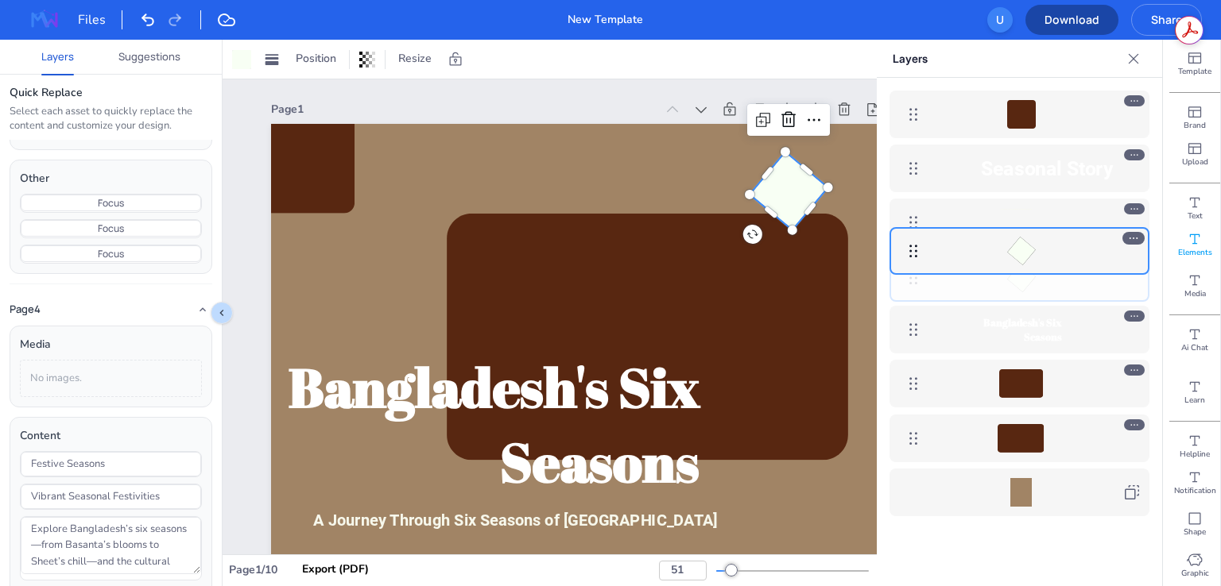
drag, startPoint x: 909, startPoint y: 382, endPoint x: 900, endPoint y: 250, distance: 132.2
click at [900, 250] on body "Files New Template Open user menu U Download Share Layers Suggestions Quick Rep…" at bounding box center [610, 293] width 1221 height 586
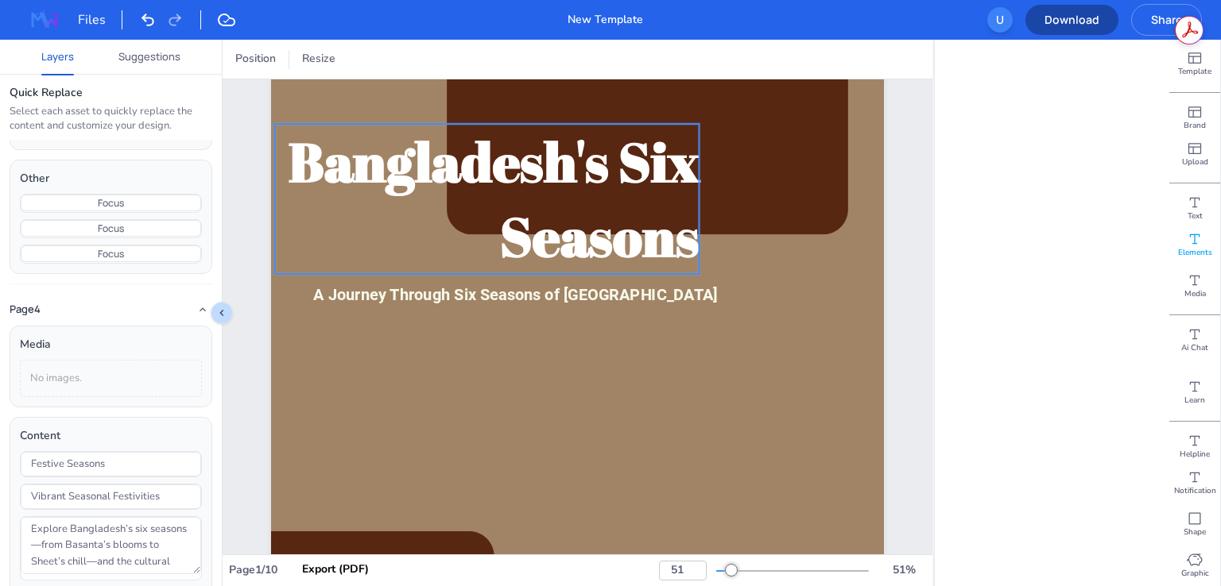
scroll to position [397, 0]
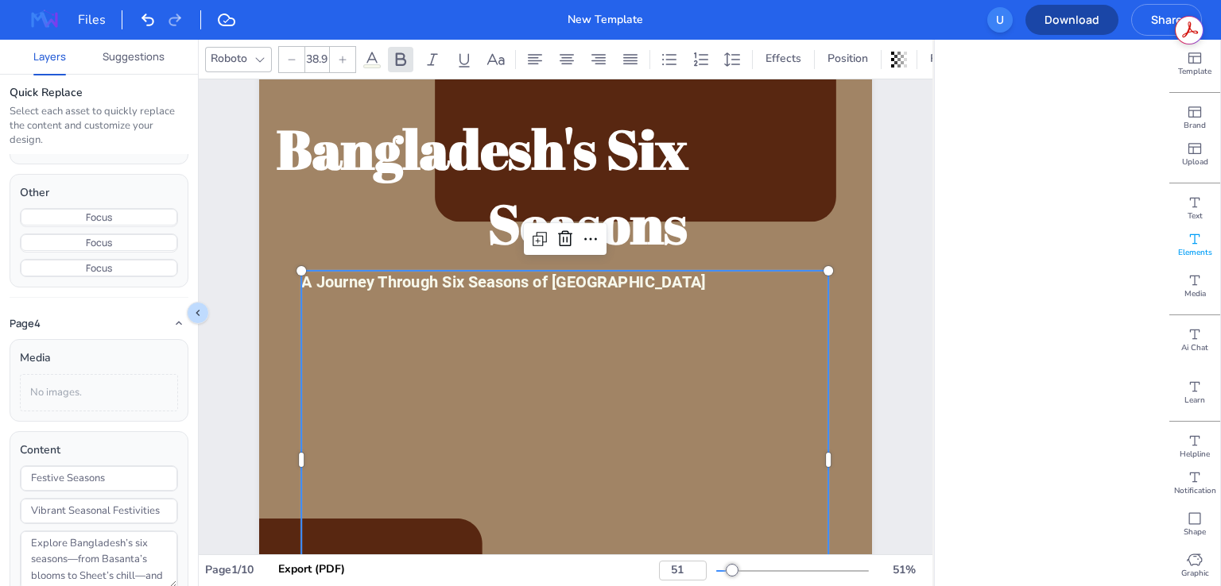
click at [579, 455] on div "A Journey Through Six Seasons of [GEOGRAPHIC_DATA]" at bounding box center [564, 460] width 527 height 378
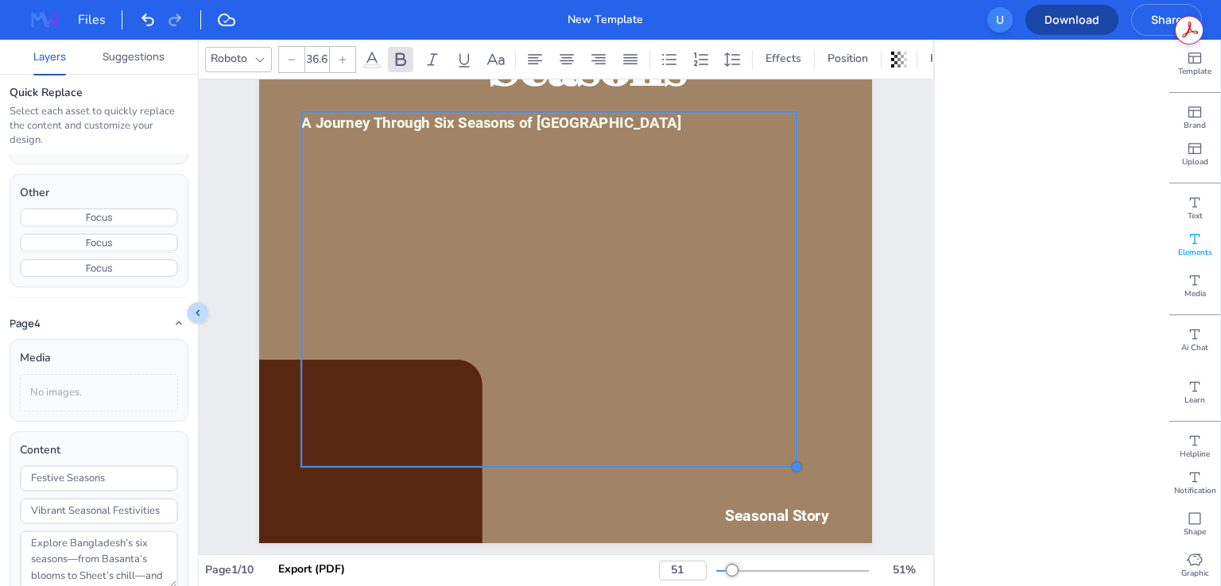
type input "36.7"
drag, startPoint x: 823, startPoint y: 488, endPoint x: 792, endPoint y: 415, distance: 79.1
click at [792, 415] on div "Bangladesh's Six Seasons A Journey Through Six Seasons of Bangladesh Seasonal S…" at bounding box center [565, 135] width 613 height 817
click at [637, 350] on div "A Journey Through Six Seasons of [GEOGRAPHIC_DATA]" at bounding box center [549, 290] width 497 height 357
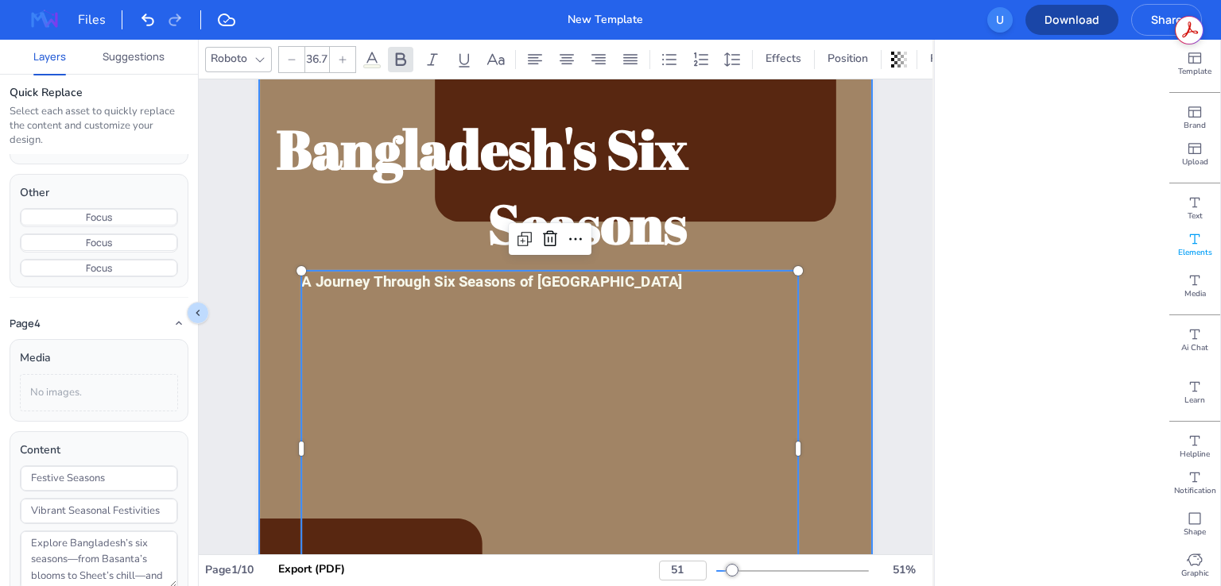
click at [749, 227] on div at bounding box center [565, 294] width 613 height 817
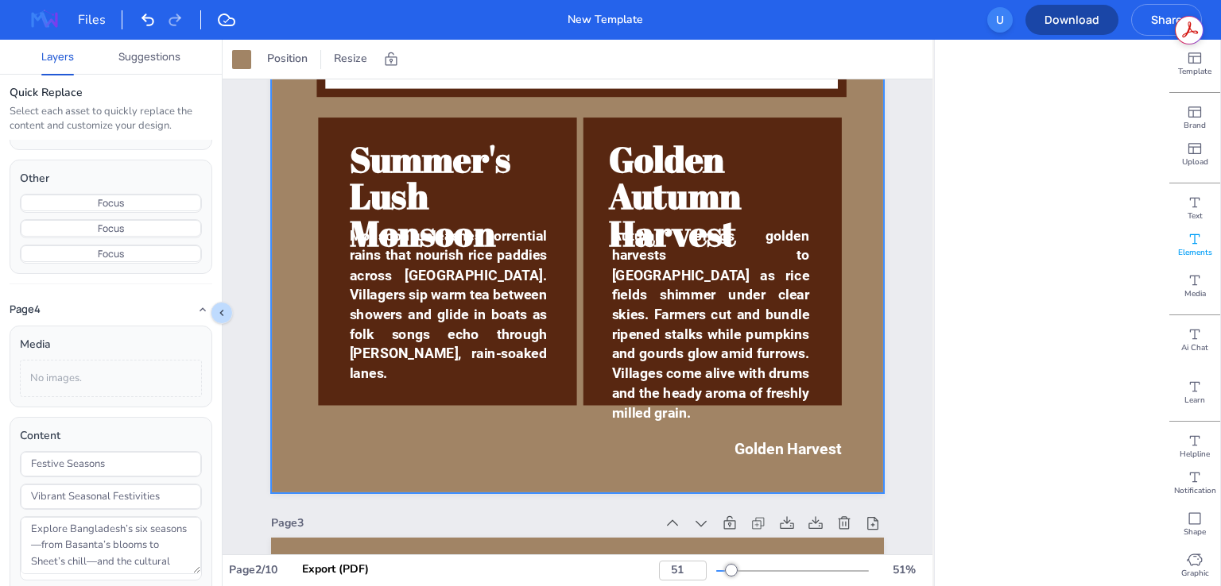
scroll to position [1192, 0]
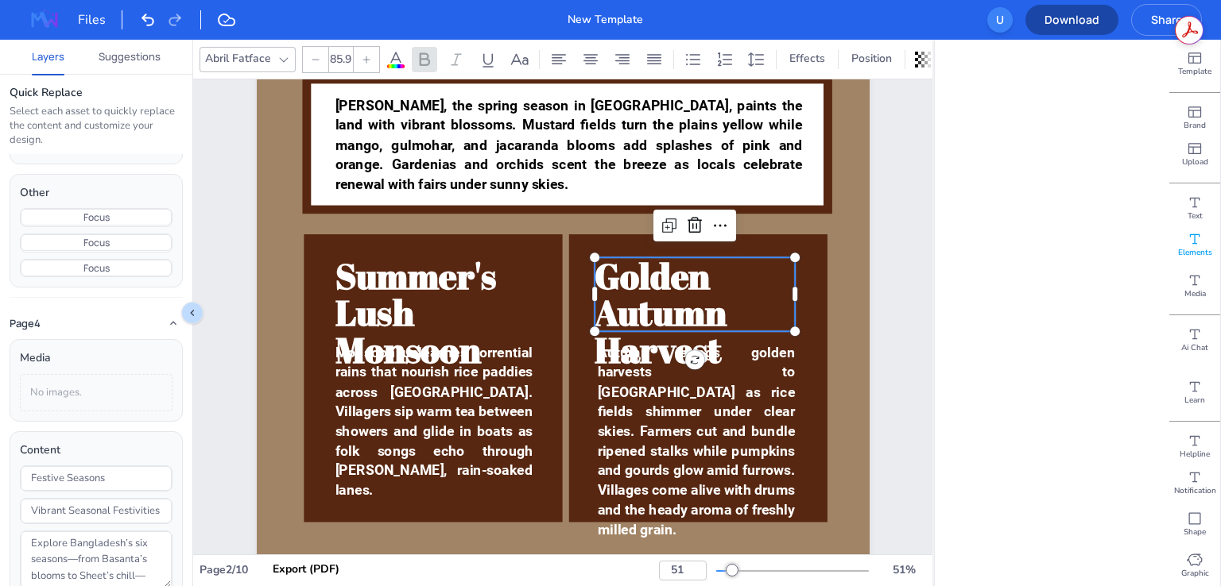
click at [693, 335] on span "Golden Autumn Harvest" at bounding box center [660, 313] width 132 height 122
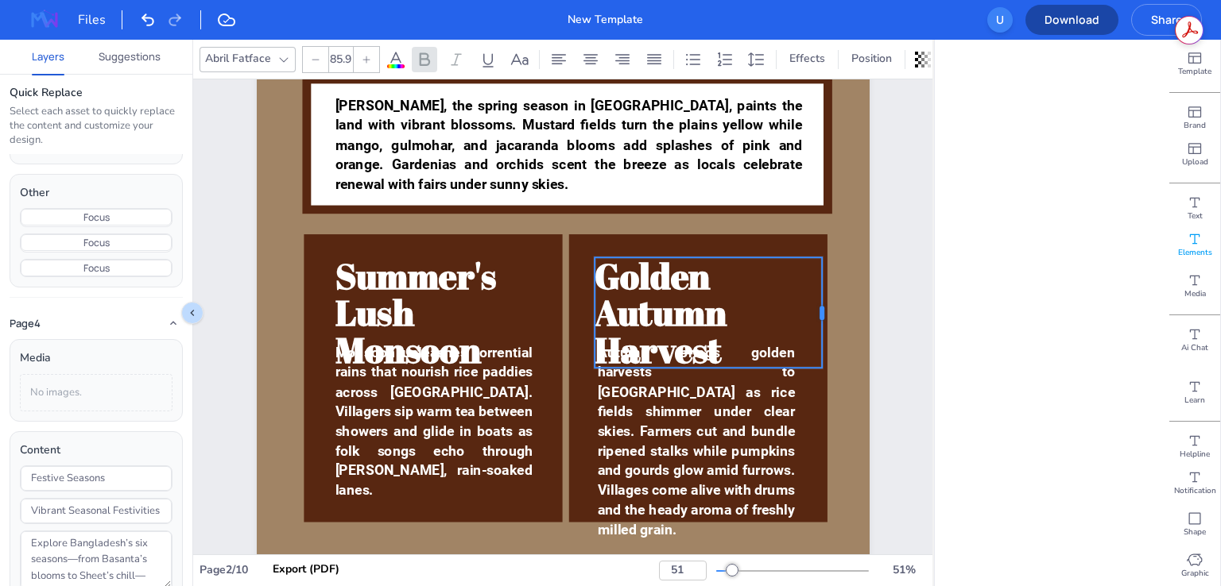
drag, startPoint x: 793, startPoint y: 294, endPoint x: 833, endPoint y: 290, distance: 39.9
click at [833, 290] on div at bounding box center [828, 312] width 13 height 110
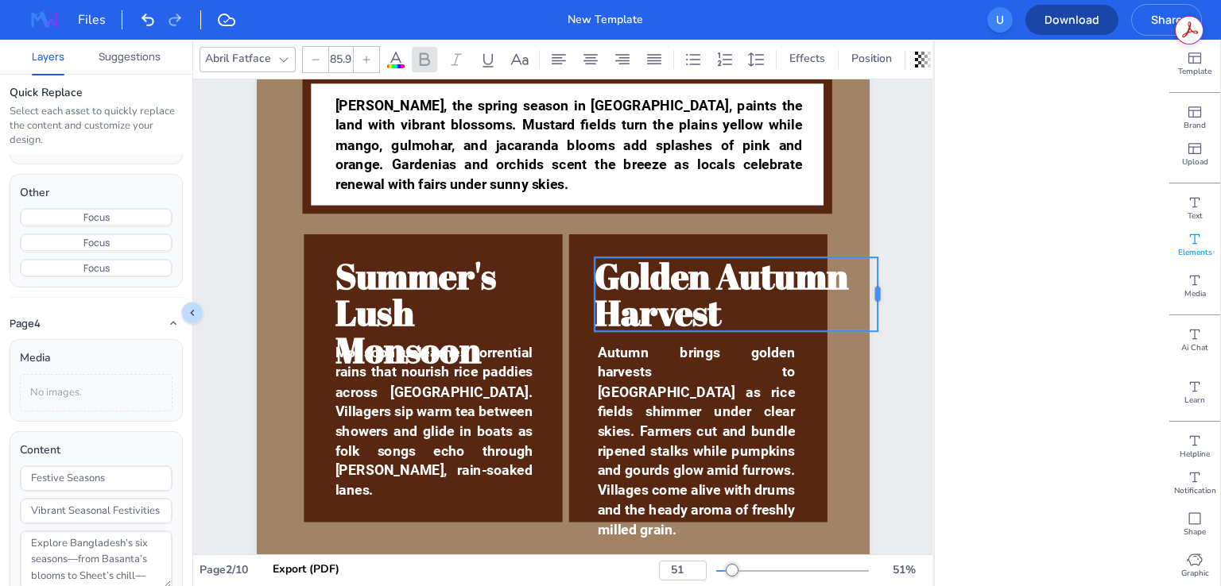
drag, startPoint x: 815, startPoint y: 305, endPoint x: 876, endPoint y: 291, distance: 62.1
click at [877, 291] on div at bounding box center [883, 294] width 13 height 74
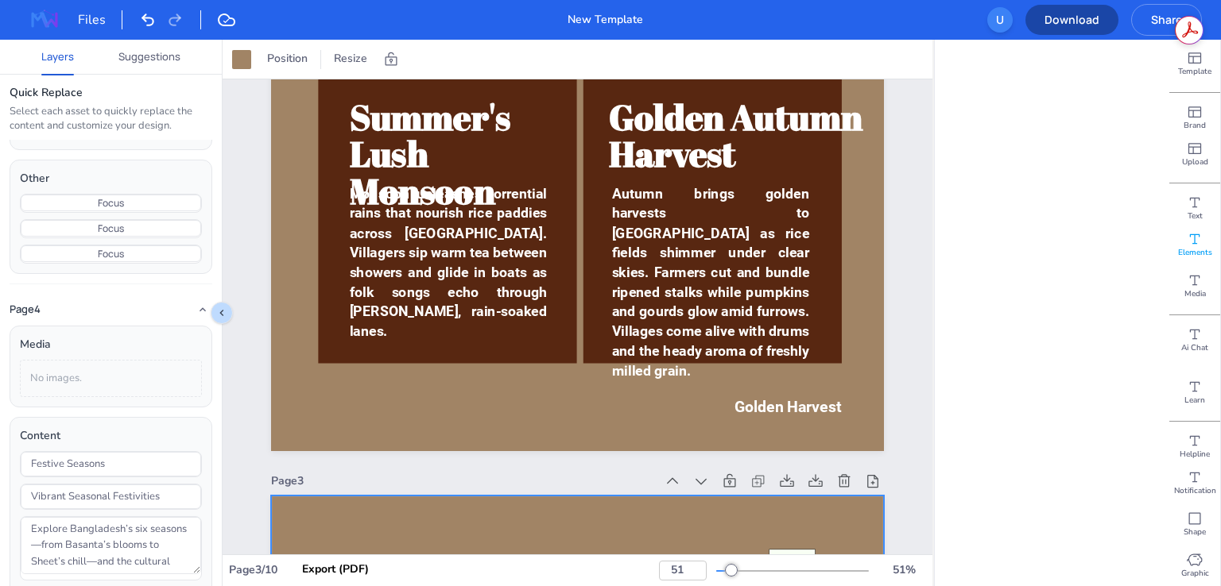
scroll to position [1272, 0]
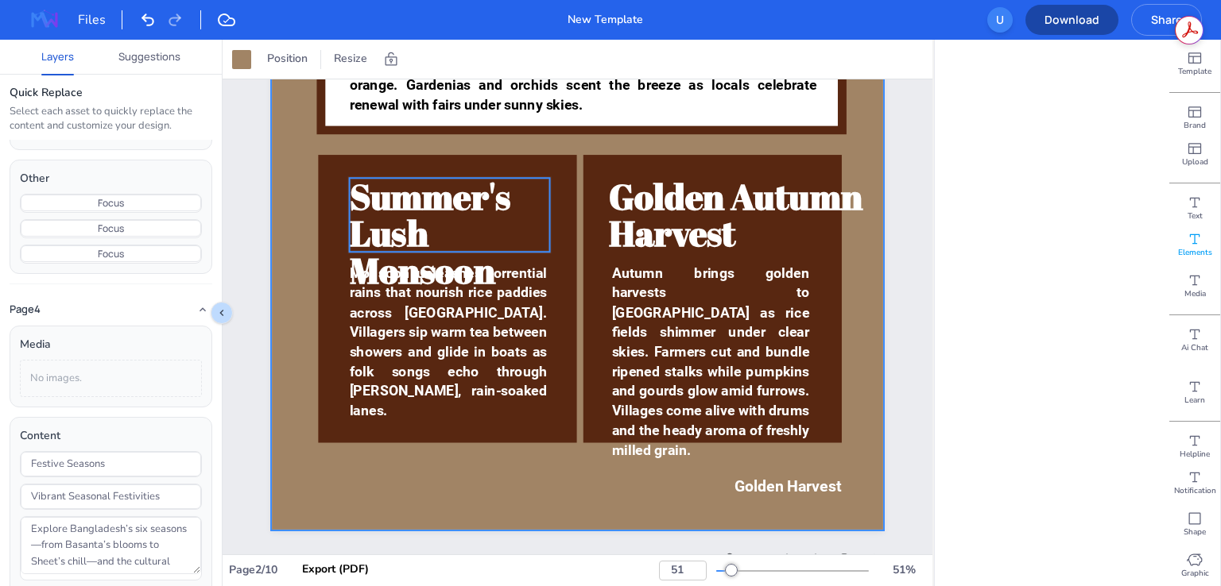
click at [423, 233] on p "Summer's Lush Monsoon" at bounding box center [450, 233] width 200 height 110
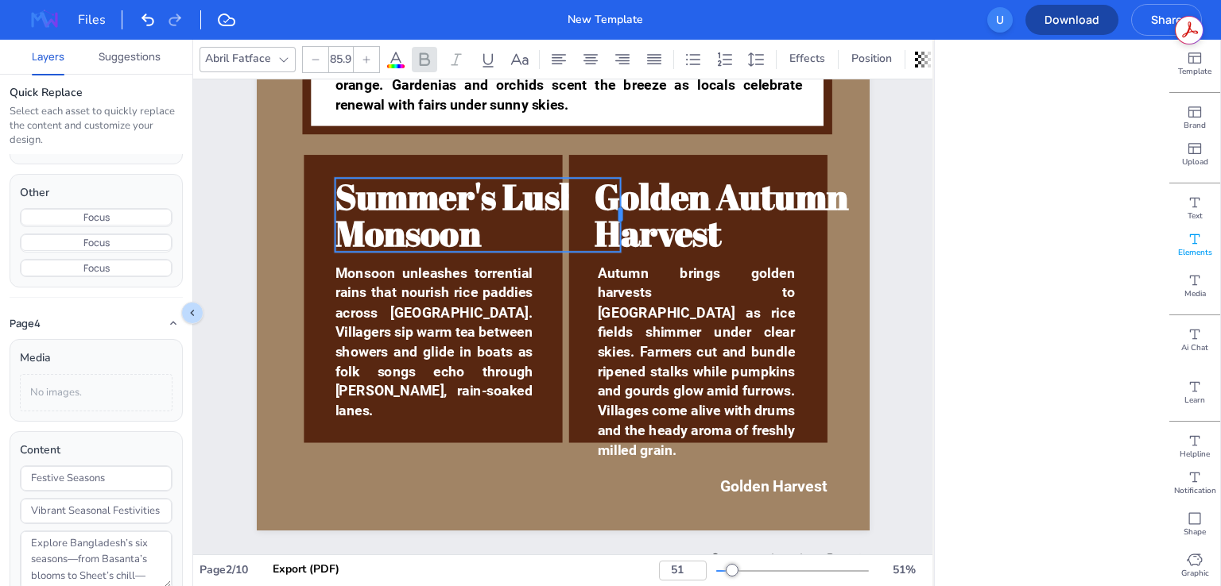
drag, startPoint x: 533, startPoint y: 213, endPoint x: 521, endPoint y: 223, distance: 16.4
click at [620, 219] on div at bounding box center [626, 215] width 13 height 74
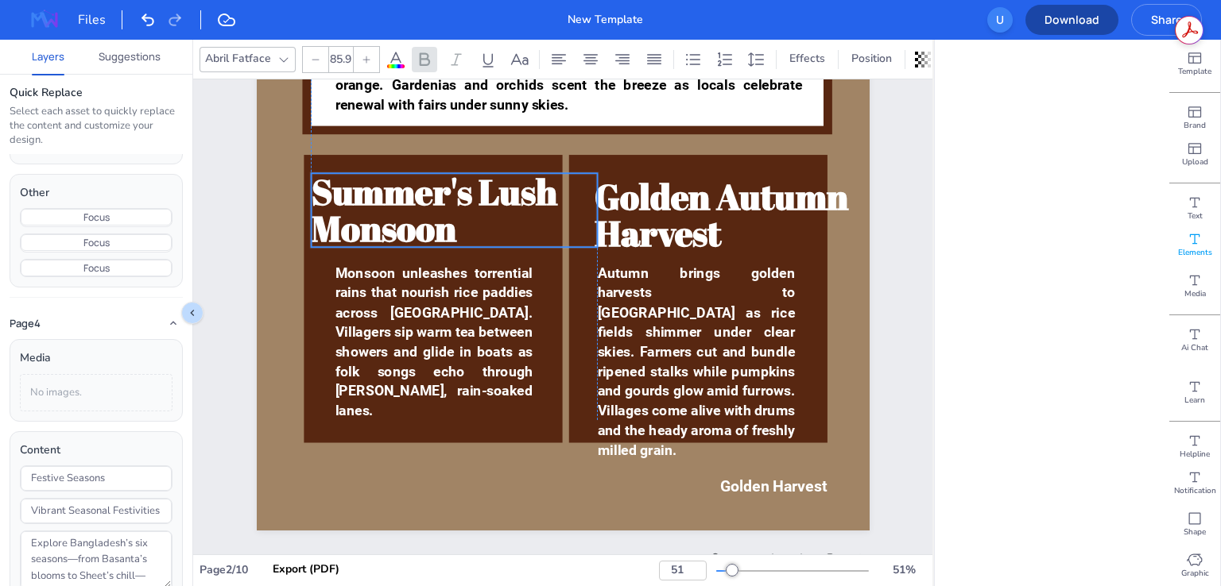
drag, startPoint x: 512, startPoint y: 223, endPoint x: 486, endPoint y: 219, distance: 25.9
click at [486, 219] on p "Summer's Lush Monsoon" at bounding box center [454, 210] width 286 height 74
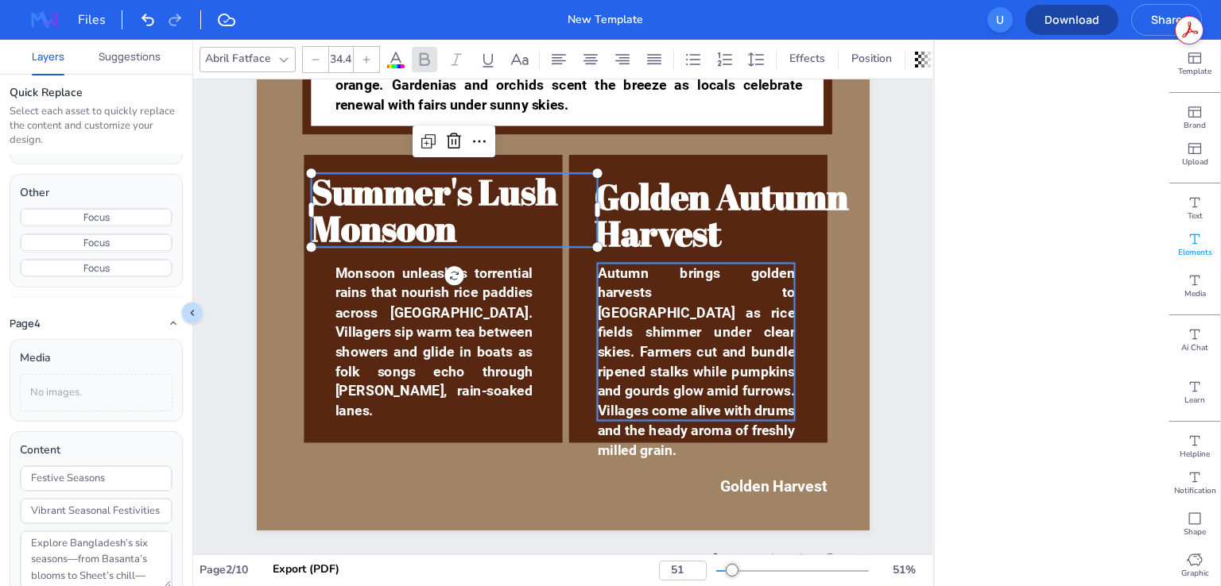
click at [727, 406] on span "Autumn brings golden harvests to [GEOGRAPHIC_DATA] as rice fields shimmer under…" at bounding box center [696, 361] width 198 height 193
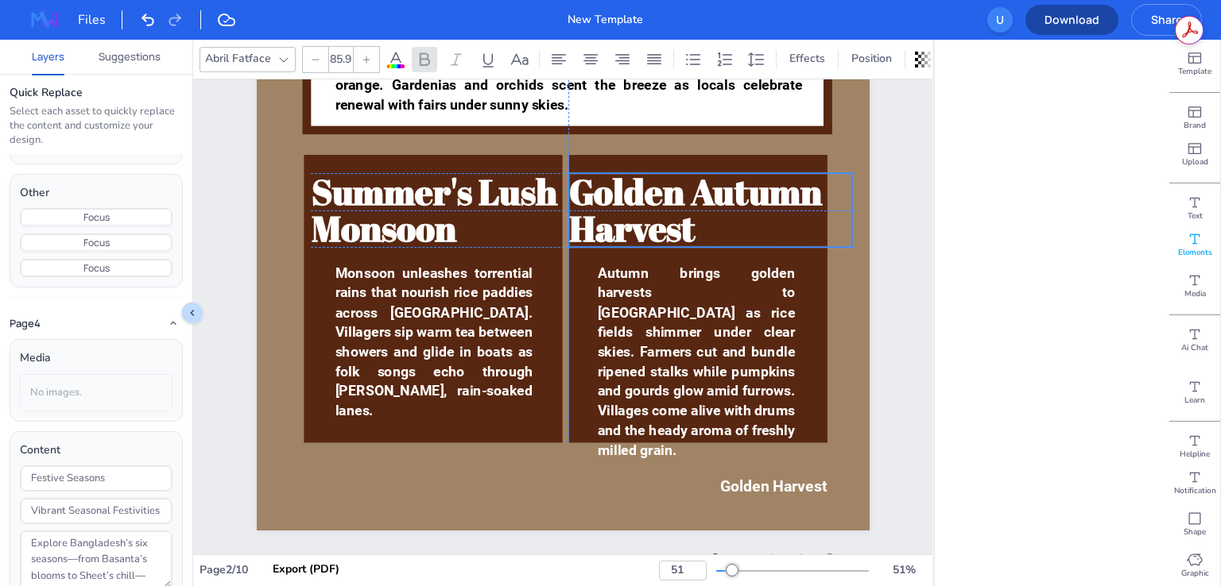
drag, startPoint x: 689, startPoint y: 201, endPoint x: 666, endPoint y: 195, distance: 23.7
click at [666, 195] on span "Golden Autumn Harvest" at bounding box center [695, 210] width 254 height 84
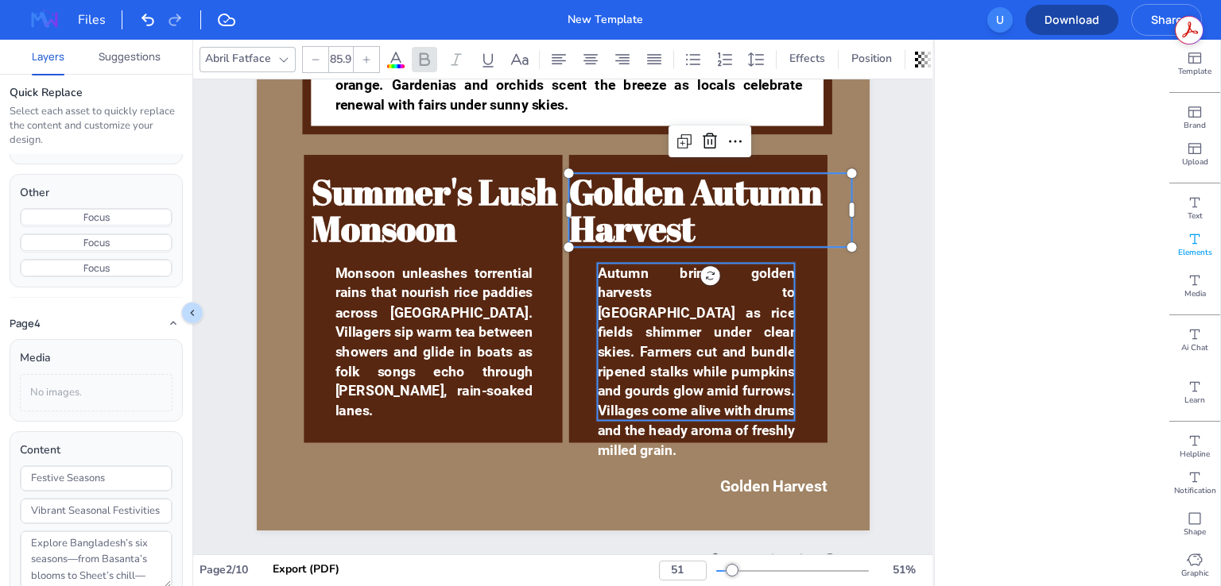
type input "34.4"
click at [683, 423] on p "Autumn brings golden harvests to [GEOGRAPHIC_DATA] as rice fields shimmer under…" at bounding box center [696, 361] width 198 height 197
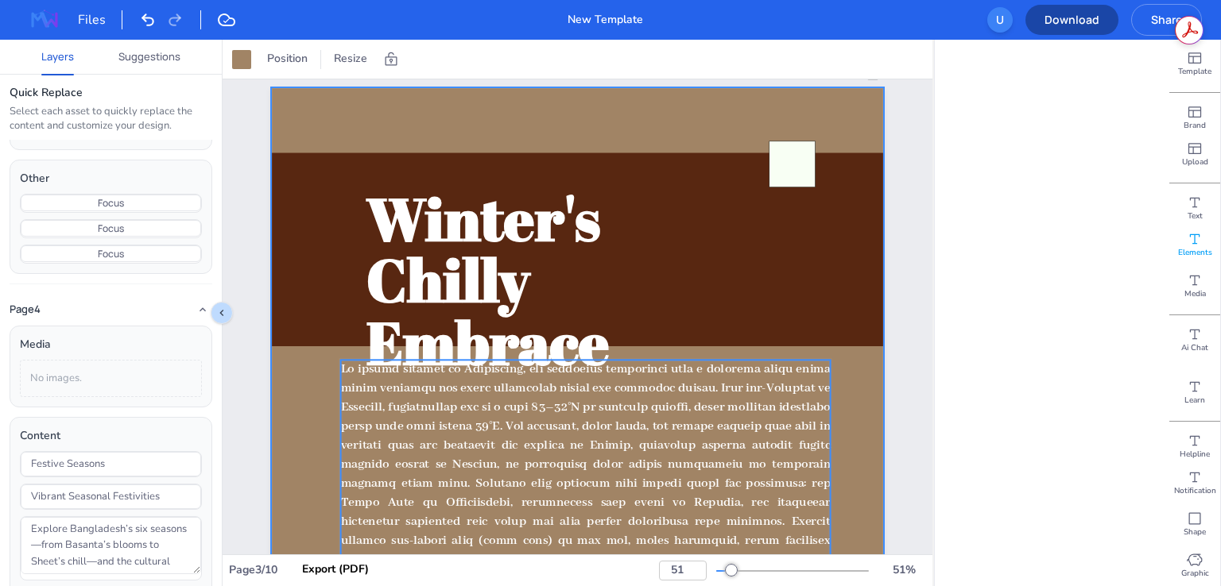
scroll to position [1828, 0]
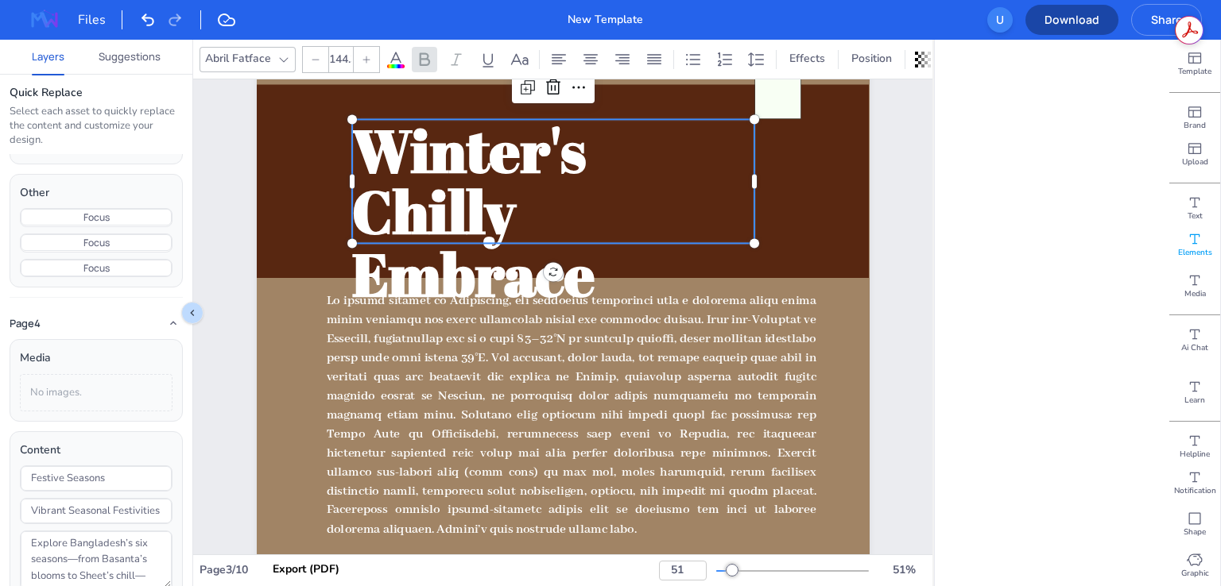
click at [447, 158] on span "Winter's Chilly Embrace" at bounding box center [473, 211] width 242 height 203
click at [751, 19] on div "Winter's Chilly Embrace Chilly Embrace Winter in [GEOGRAPHIC_DATA], recognized …" at bounding box center [563, 19] width 613 height 0
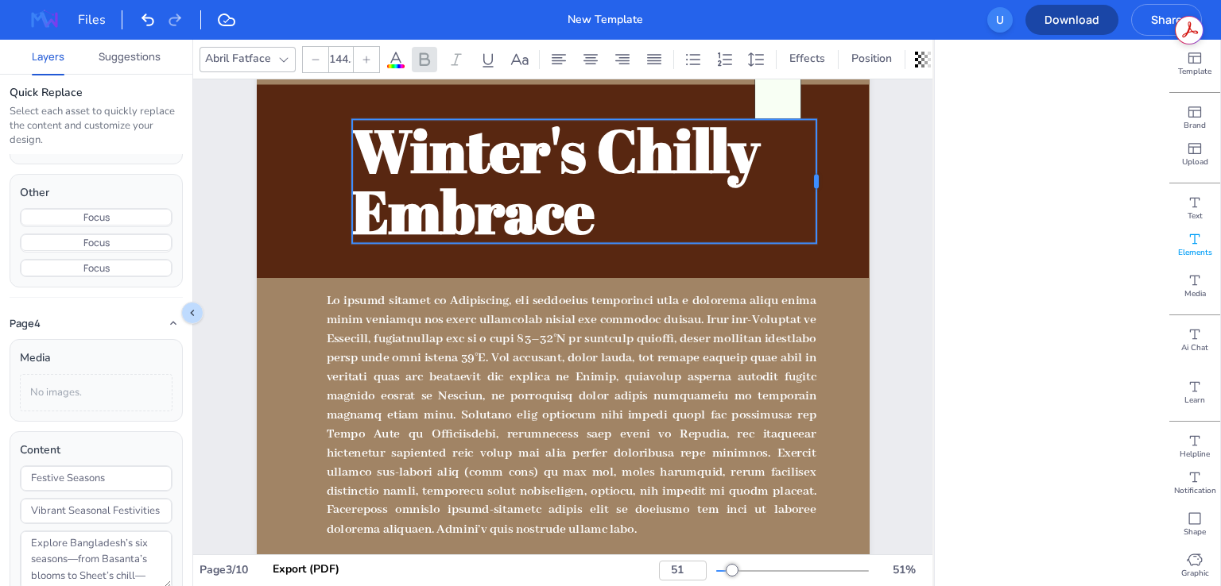
drag, startPoint x: 751, startPoint y: 179, endPoint x: 814, endPoint y: 172, distance: 63.2
click at [816, 172] on div at bounding box center [822, 181] width 13 height 124
type input "33.3"
click at [770, 367] on p at bounding box center [571, 415] width 490 height 247
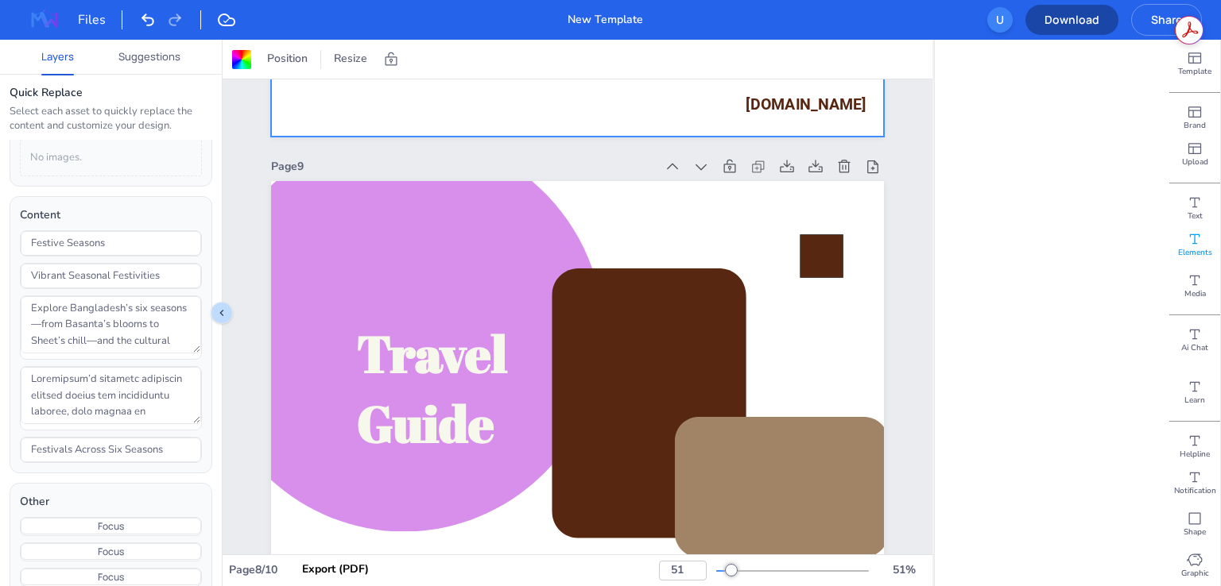
scroll to position [1990, 0]
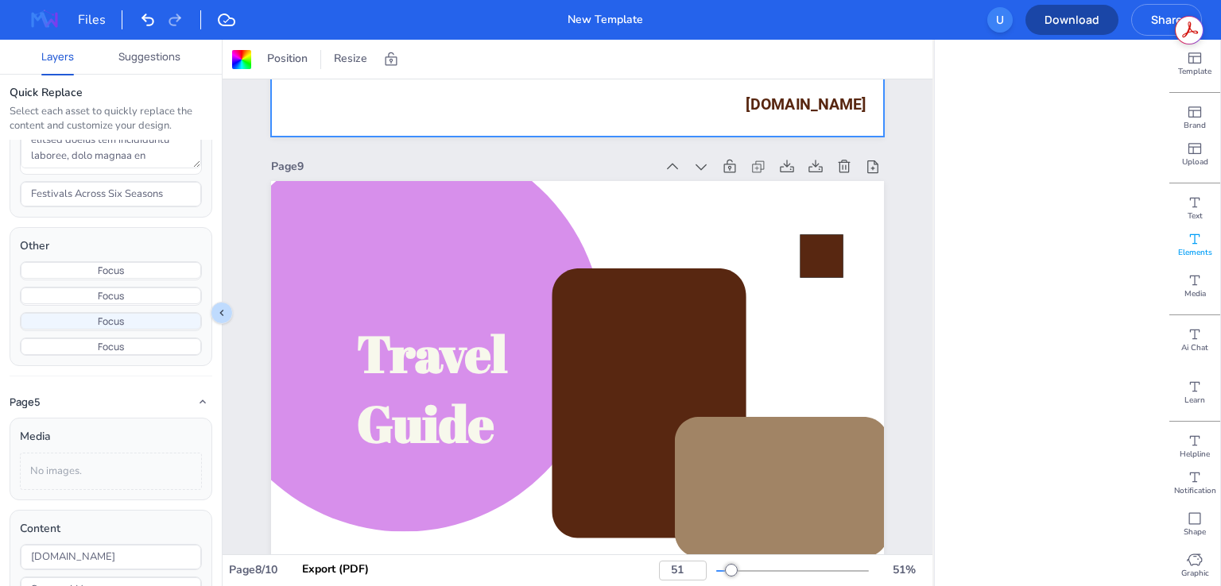
click at [115, 313] on button "Focus" at bounding box center [111, 321] width 180 height 17
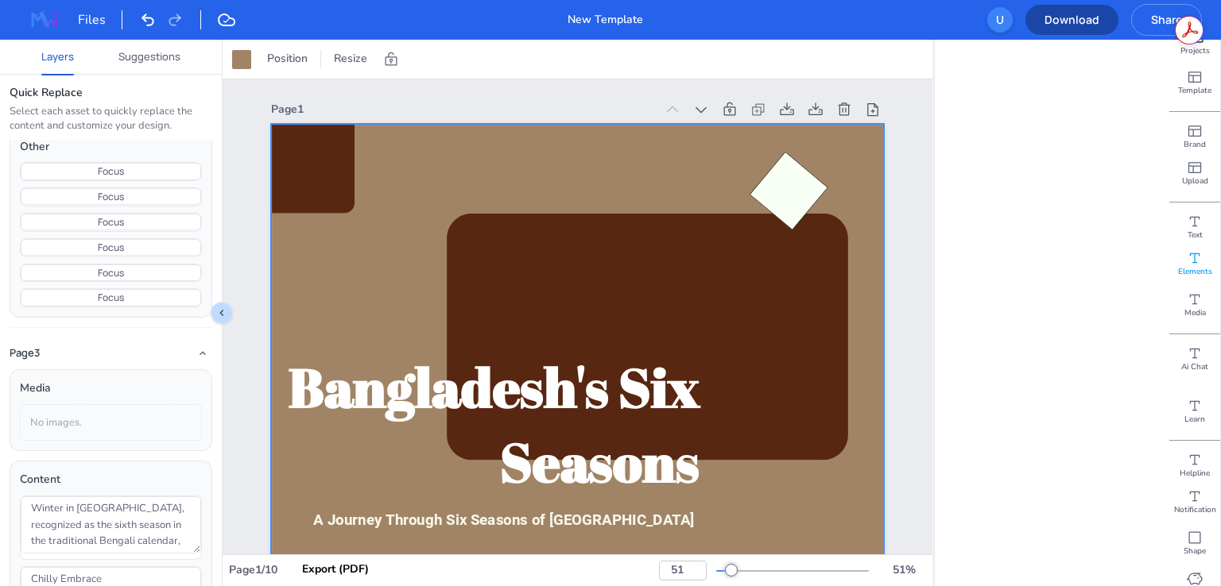
scroll to position [54, 0]
click at [1191, 536] on span "Shape" at bounding box center [1194, 532] width 22 height 11
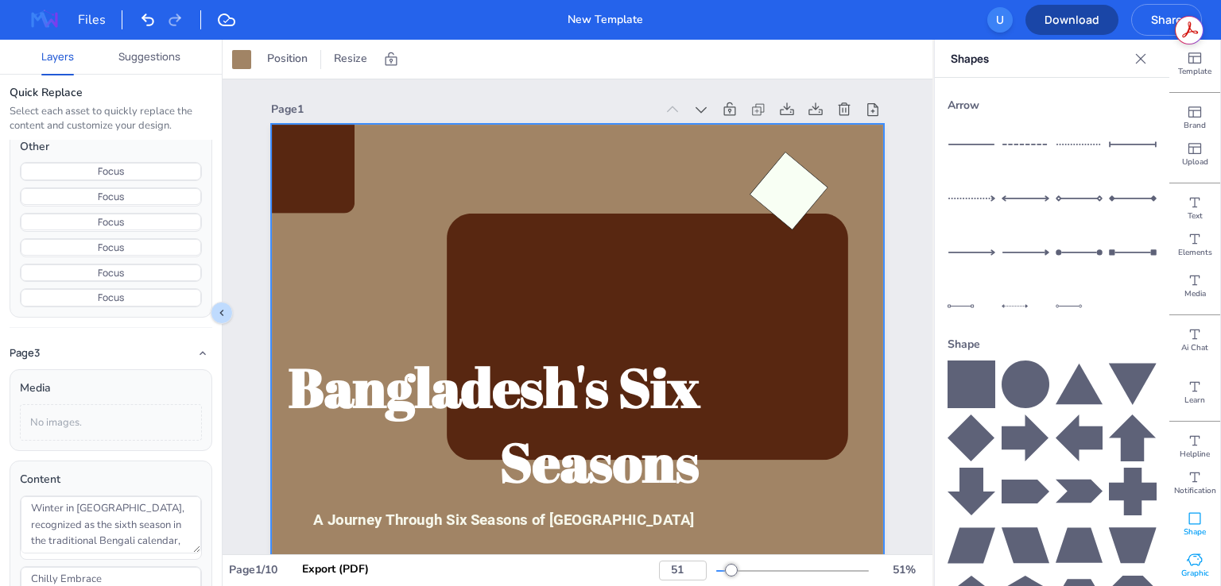
click at [1190, 577] on span "Graphic" at bounding box center [1195, 573] width 28 height 11
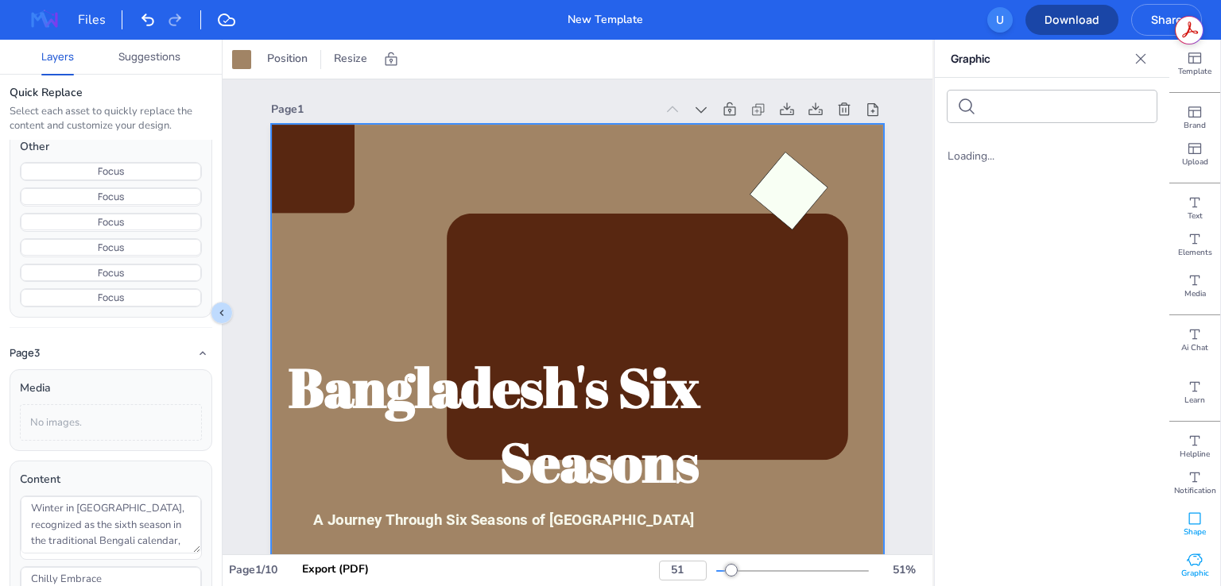
click at [1190, 515] on icon at bounding box center [1194, 519] width 16 height 16
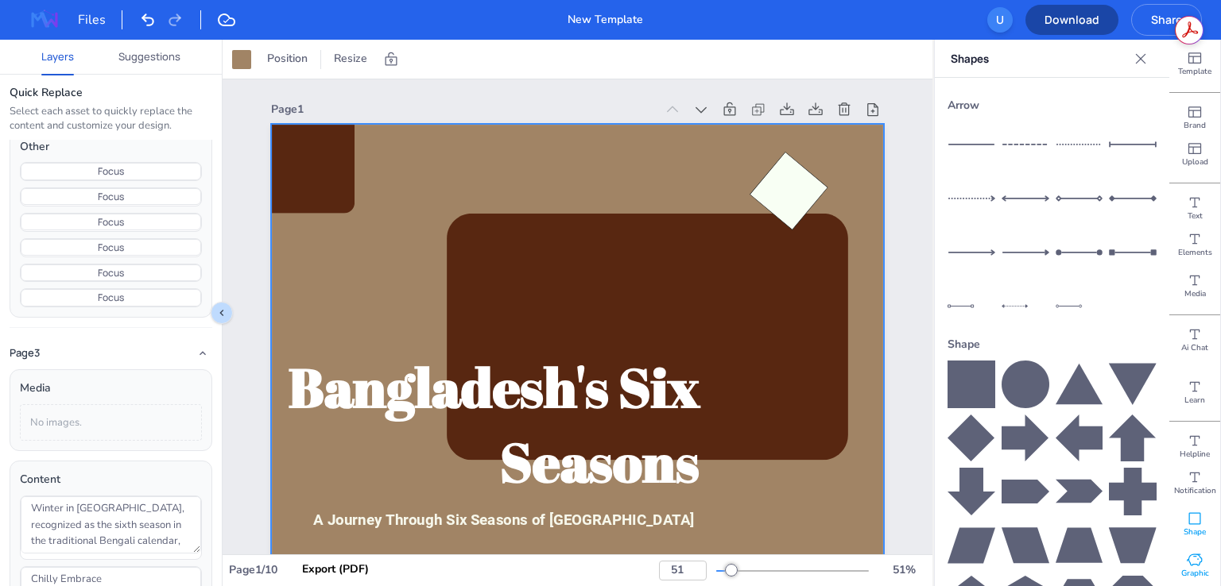
click at [1186, 555] on icon at bounding box center [1193, 561] width 15 height 12
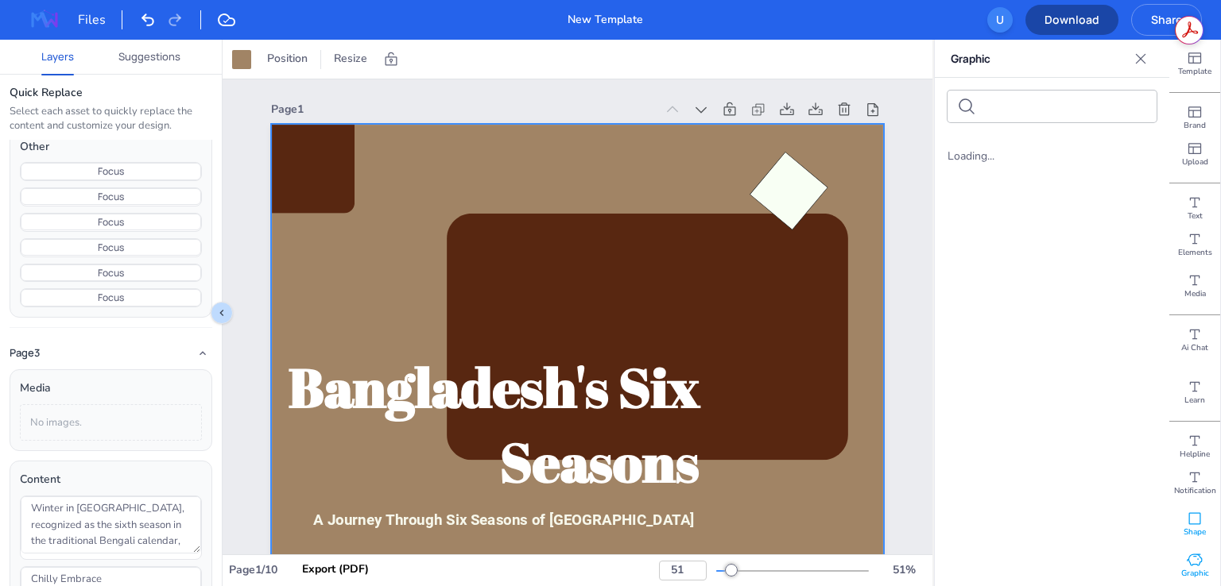
click at [1186, 523] on icon at bounding box center [1194, 519] width 16 height 16
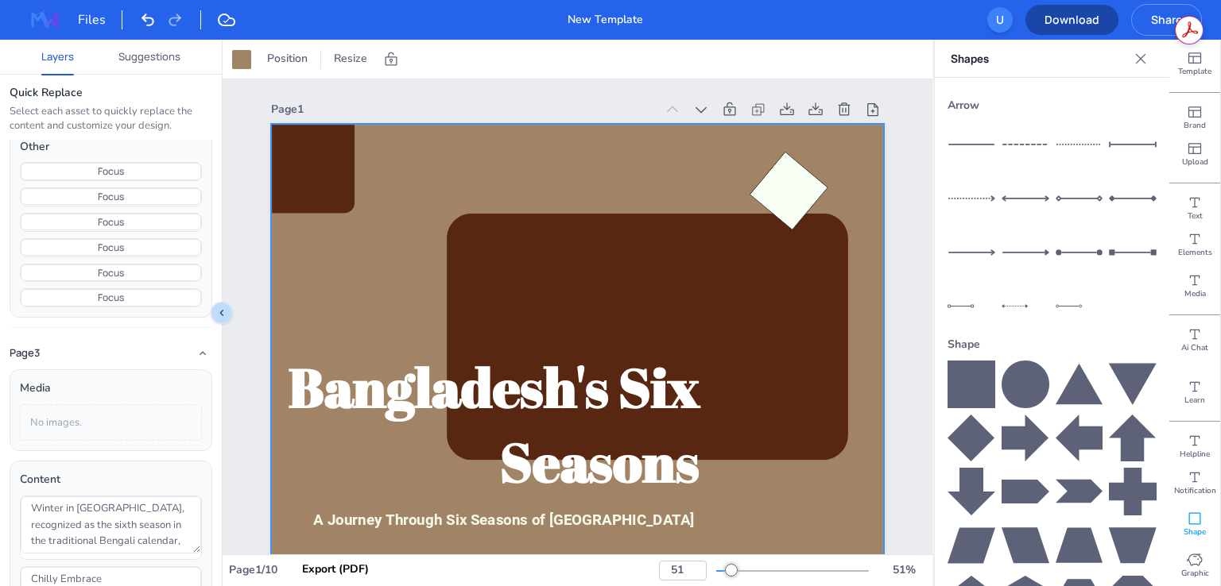
click at [1132, 55] on icon at bounding box center [1140, 59] width 16 height 16
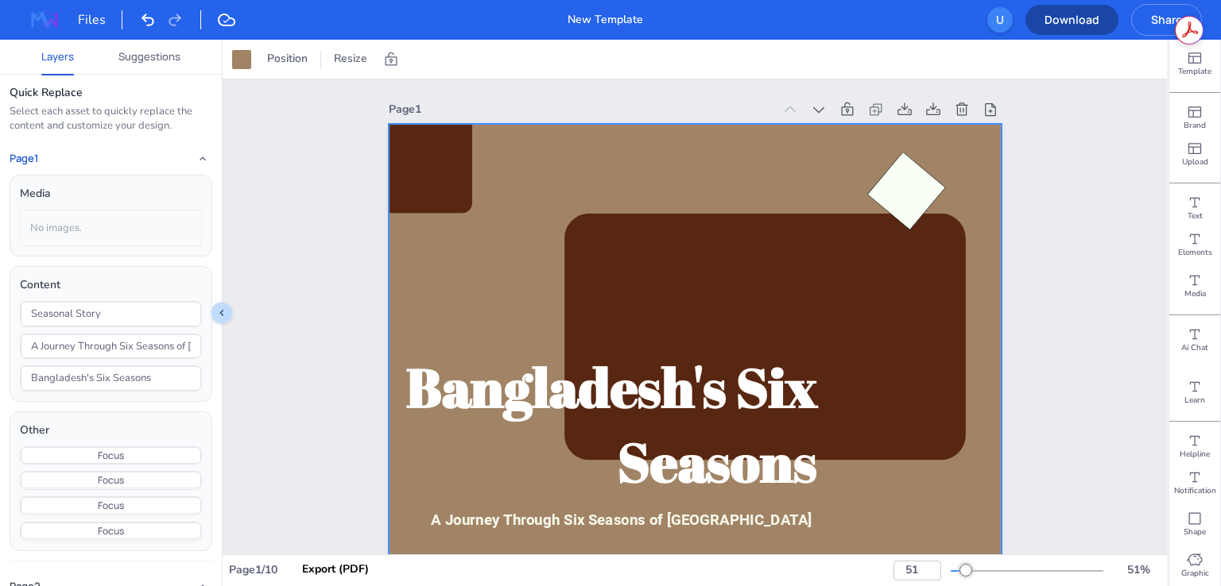
scroll to position [0, 0]
